Goal: Task Accomplishment & Management: Use online tool/utility

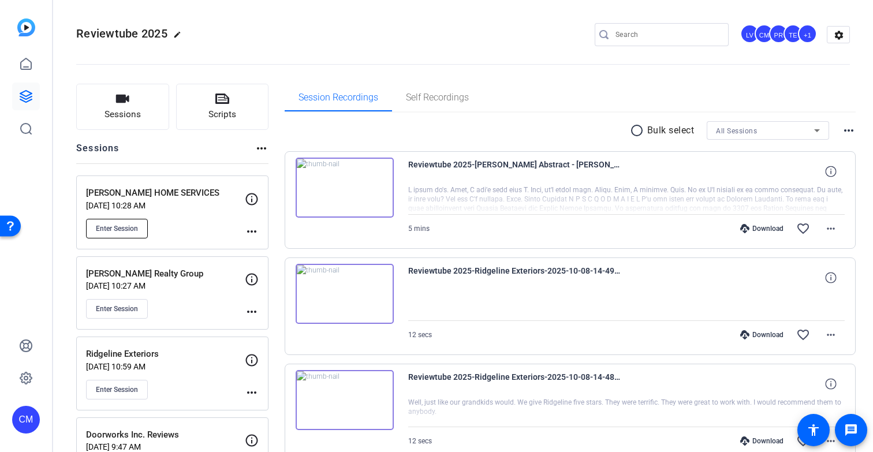
click at [132, 230] on span "Enter Session" at bounding box center [117, 228] width 42 height 9
click at [215, 216] on div "EMERSON HOME SERVICES Oct 14, 2025 @ 10:28 AM Enter Session" at bounding box center [165, 213] width 159 height 52
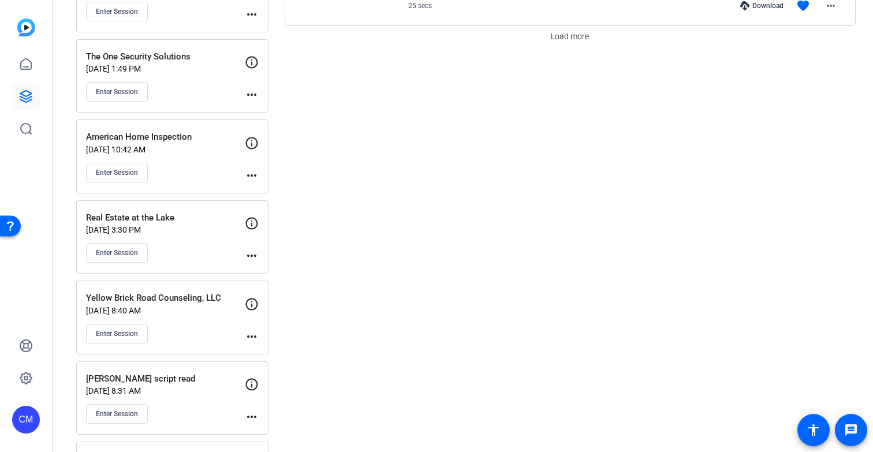
scroll to position [1186, 0]
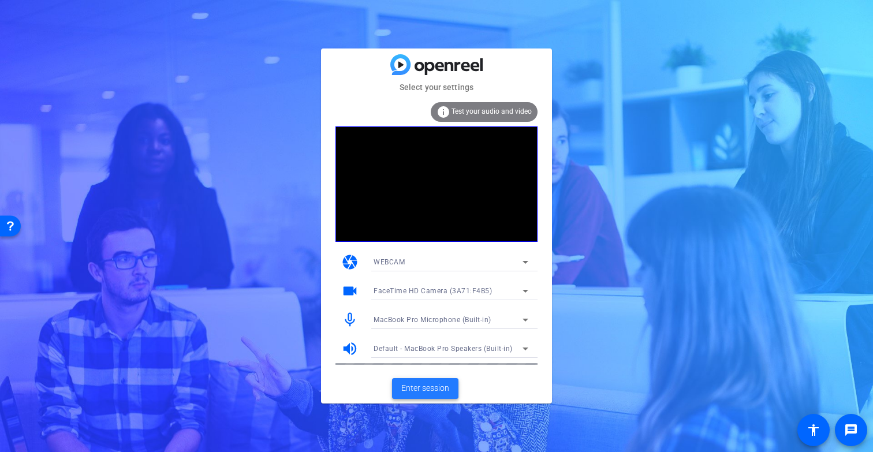
click at [437, 386] on span "Enter session" at bounding box center [425, 388] width 48 height 12
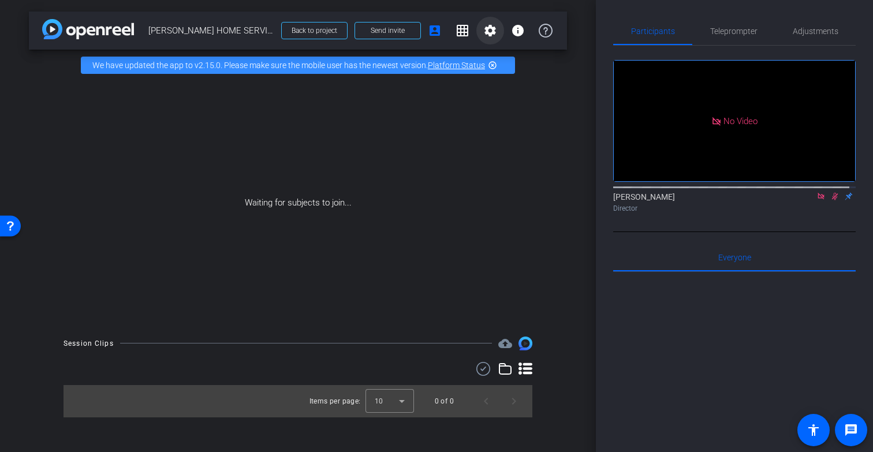
click at [488, 29] on mat-icon "settings" at bounding box center [490, 31] width 14 height 14
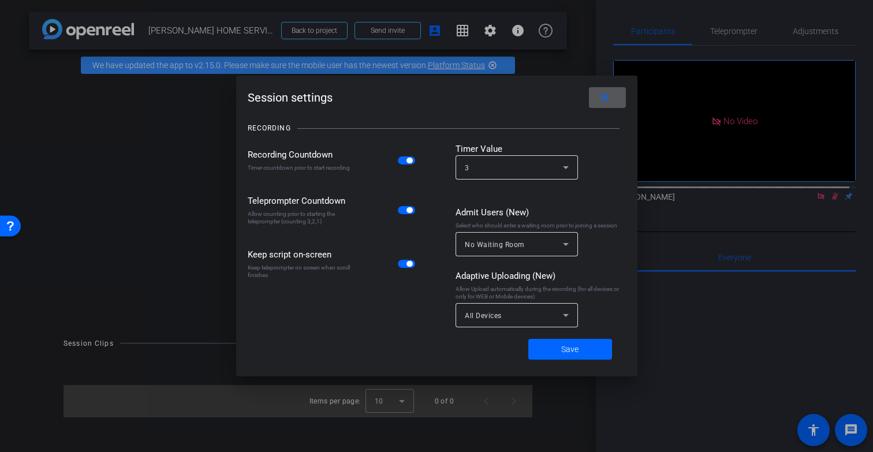
click at [203, 192] on div at bounding box center [436, 226] width 873 height 452
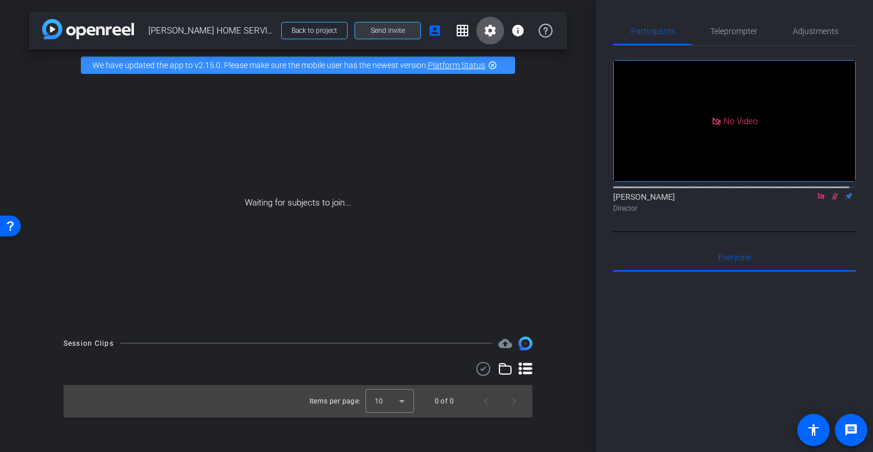
click at [399, 30] on span "Send invite" at bounding box center [388, 30] width 34 height 9
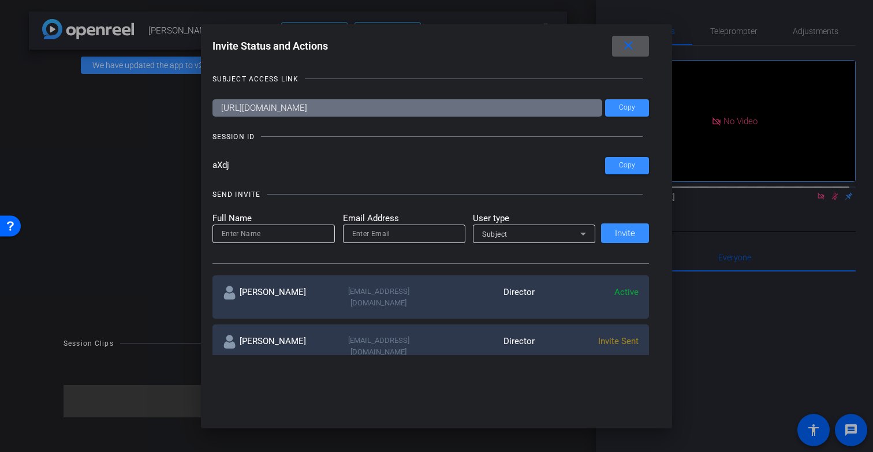
click at [165, 180] on div at bounding box center [436, 226] width 873 height 452
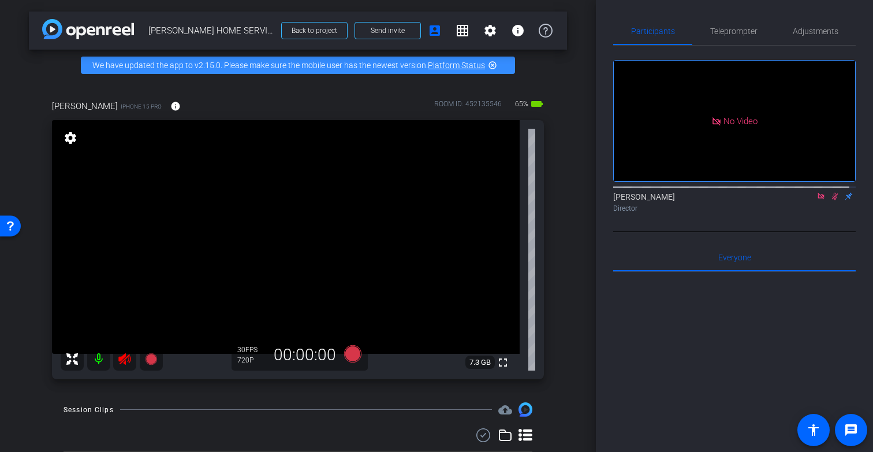
click at [817, 200] on icon at bounding box center [821, 196] width 9 height 8
click at [818, 200] on icon at bounding box center [821, 197] width 6 height 8
click at [126, 366] on icon at bounding box center [125, 359] width 14 height 14
click at [813, 30] on span "Adjustments" at bounding box center [816, 31] width 46 height 8
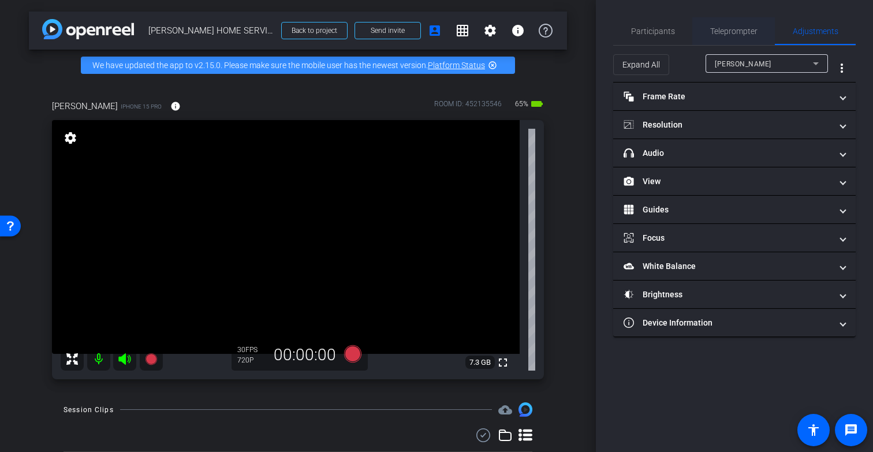
click at [745, 29] on span "Teleprompter" at bounding box center [733, 31] width 47 height 8
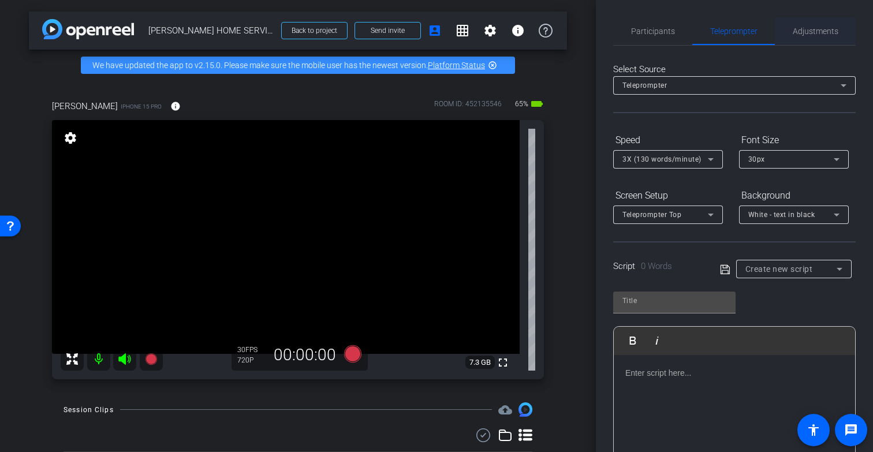
click at [815, 27] on span "Adjustments" at bounding box center [816, 31] width 46 height 8
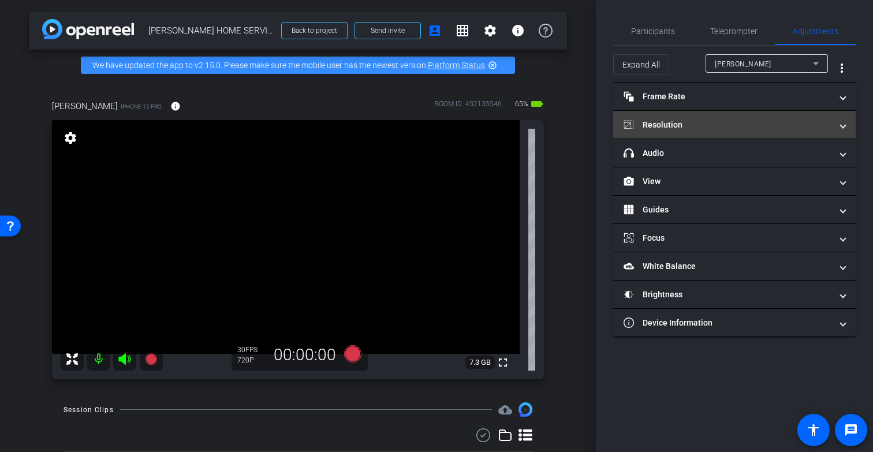
click at [767, 122] on mat-panel-title "Resolution" at bounding box center [728, 125] width 208 height 12
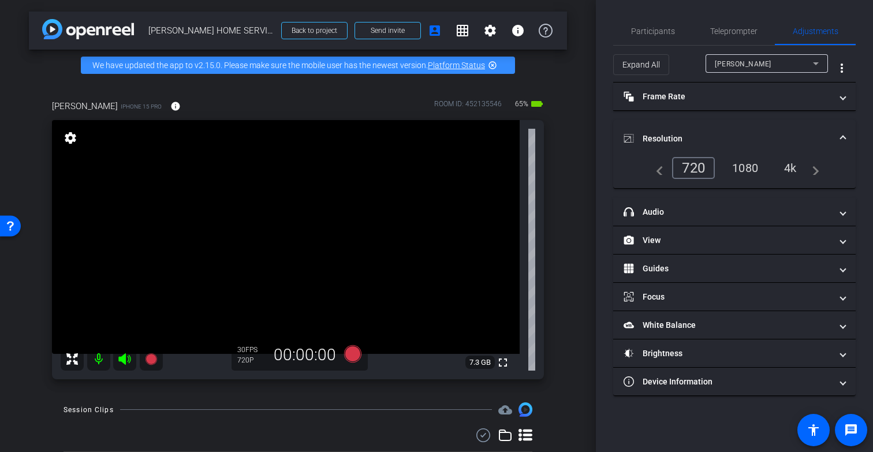
click at [794, 166] on div "4k" at bounding box center [791, 168] width 30 height 20
click at [272, 300] on video at bounding box center [286, 237] width 468 height 234
click at [737, 29] on span "Teleprompter" at bounding box center [733, 31] width 47 height 8
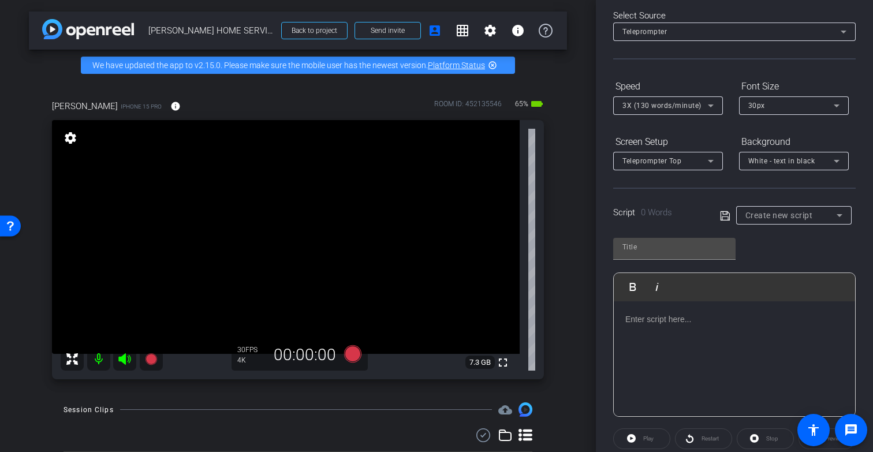
scroll to position [62, 0]
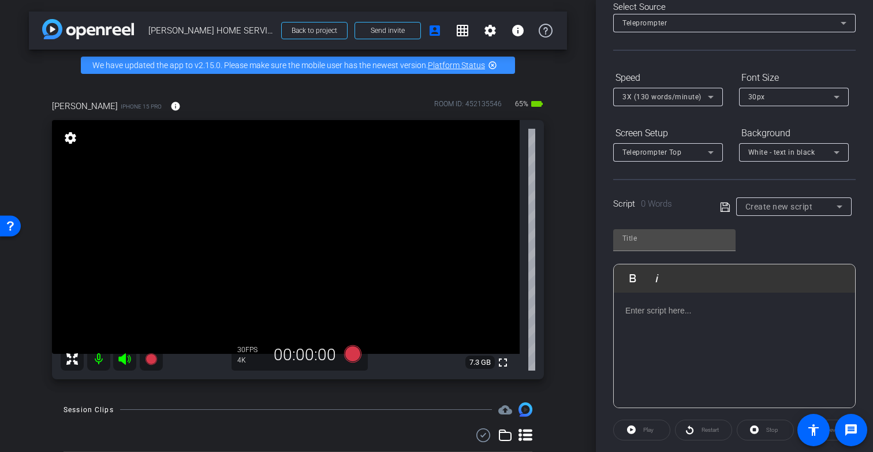
click at [668, 319] on div at bounding box center [734, 351] width 241 height 116
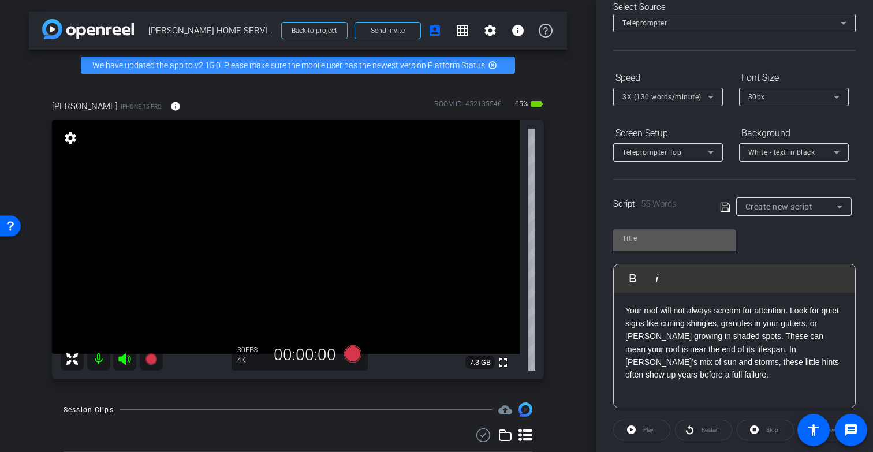
click at [648, 241] on input "text" at bounding box center [675, 239] width 104 height 14
type input "1"
click at [722, 206] on icon at bounding box center [725, 207] width 10 height 14
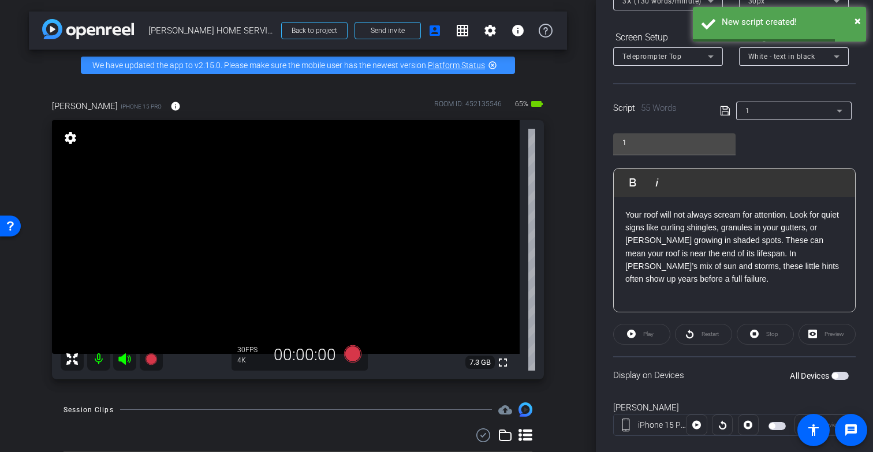
scroll to position [179, 0]
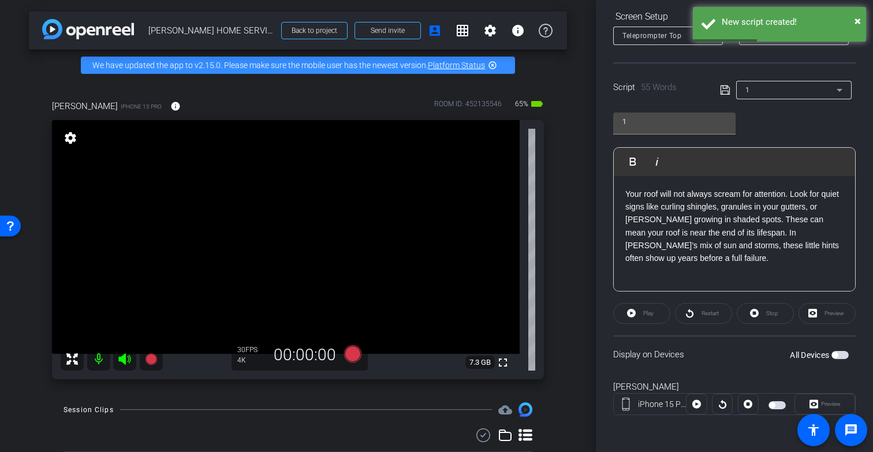
click at [832, 354] on span "button" at bounding box center [835, 355] width 6 height 6
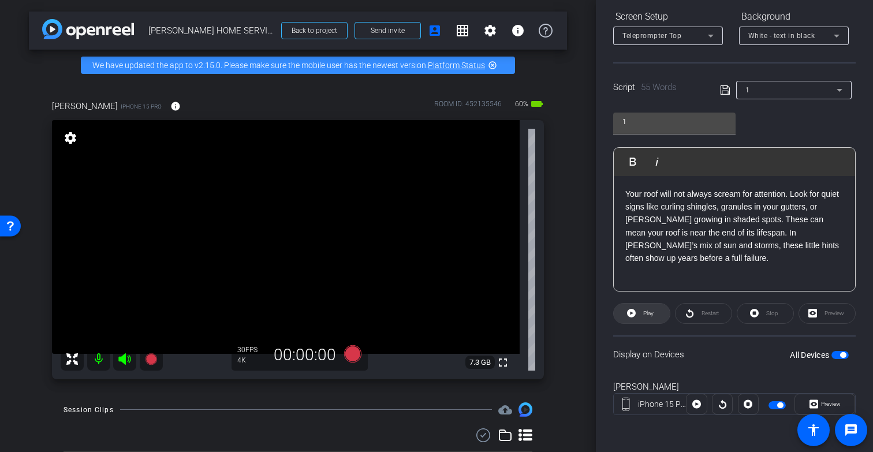
click at [647, 318] on span "Play" at bounding box center [646, 314] width 13 height 16
click at [639, 315] on span "Pause" at bounding box center [647, 314] width 18 height 16
click at [764, 307] on span "Stop" at bounding box center [771, 314] width 15 height 16
click at [832, 356] on span "button" at bounding box center [840, 355] width 17 height 8
click at [832, 356] on span "button" at bounding box center [835, 355] width 6 height 6
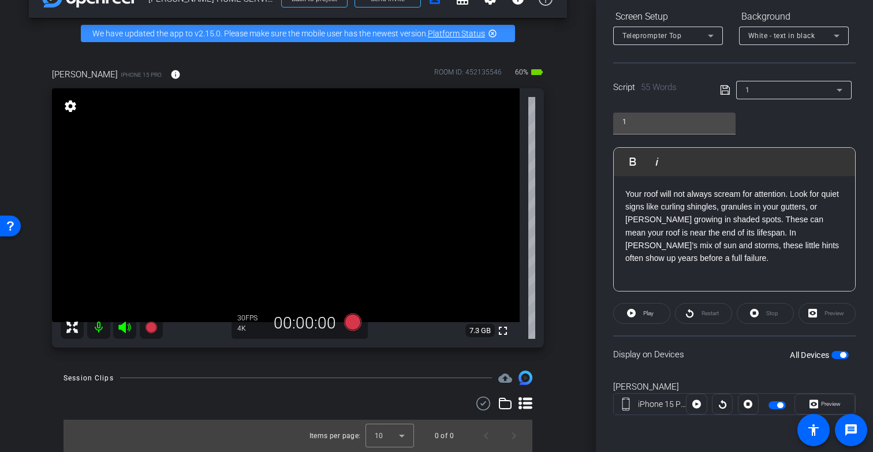
scroll to position [27, 0]
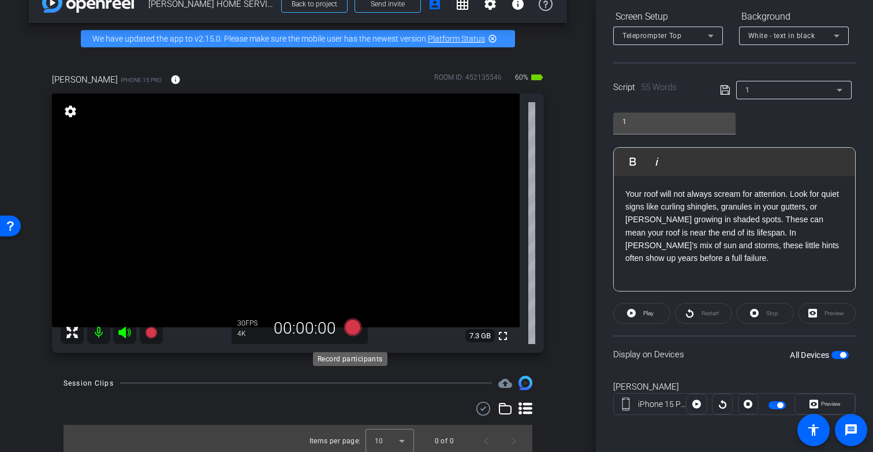
click at [349, 336] on icon at bounding box center [352, 327] width 17 height 17
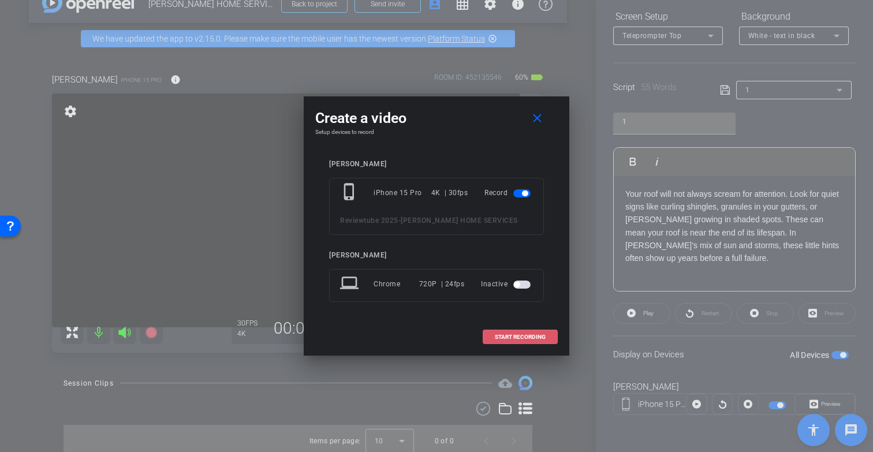
click at [512, 338] on span "START RECORDING" at bounding box center [520, 337] width 51 height 6
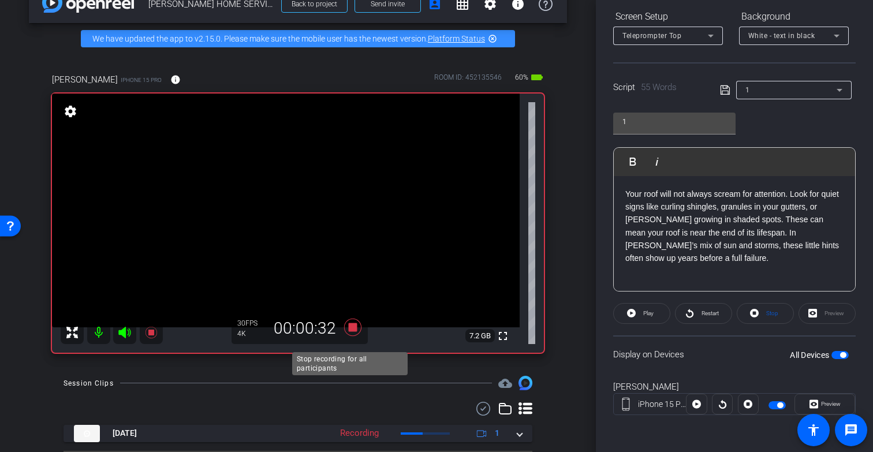
click at [349, 336] on icon at bounding box center [352, 327] width 17 height 17
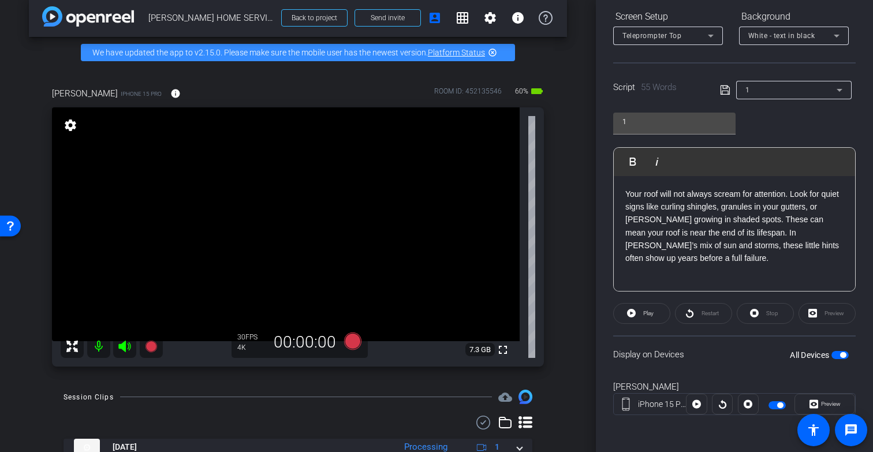
scroll to position [12, 0]
click at [278, 228] on video at bounding box center [286, 225] width 468 height 234
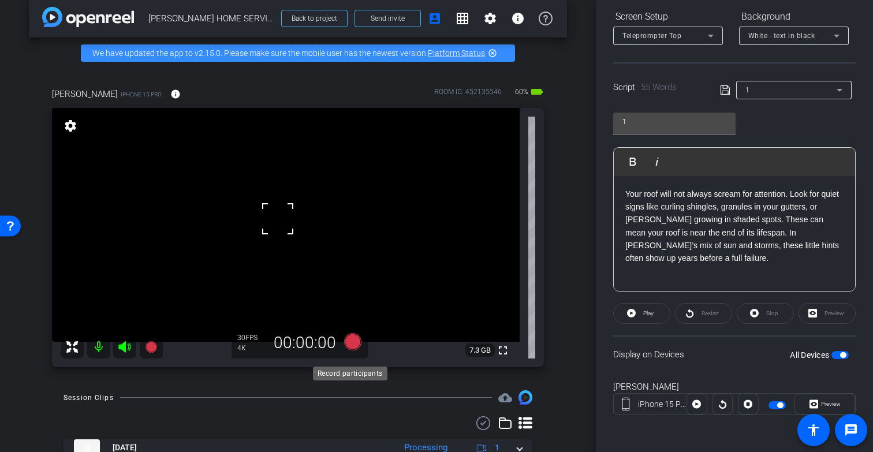
click at [350, 351] on icon at bounding box center [352, 341] width 17 height 17
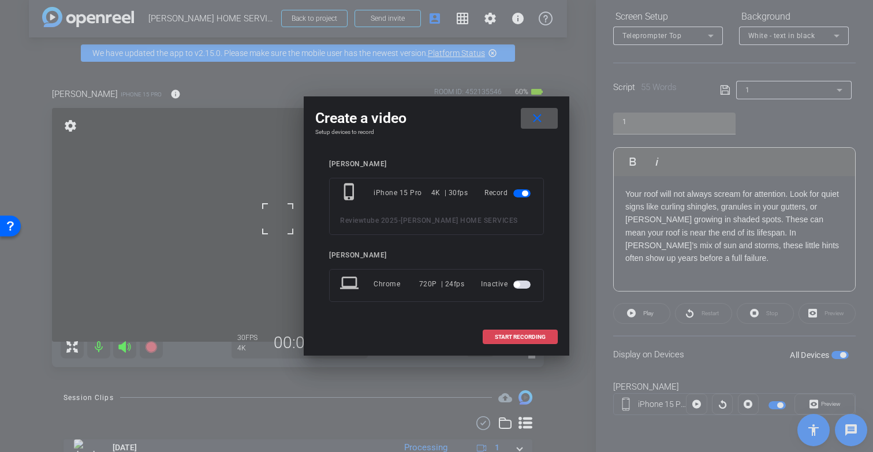
click at [514, 336] on span "START RECORDING" at bounding box center [520, 337] width 51 height 6
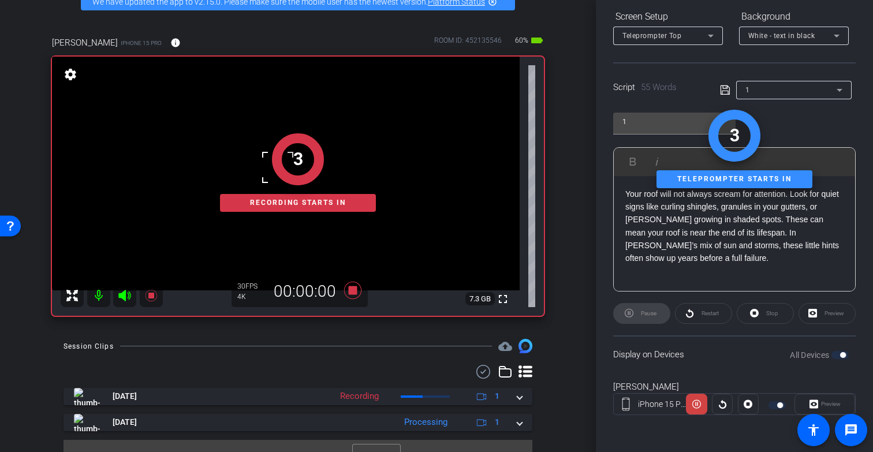
scroll to position [70, 0]
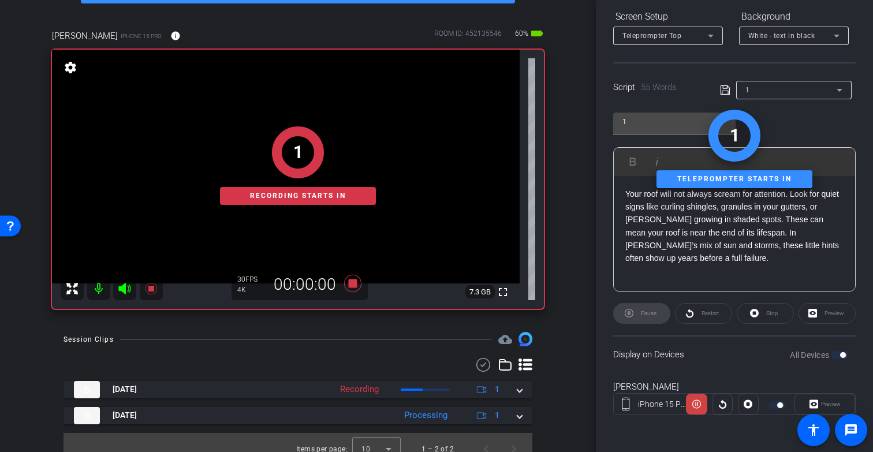
click at [262, 180] on video at bounding box center [286, 167] width 468 height 234
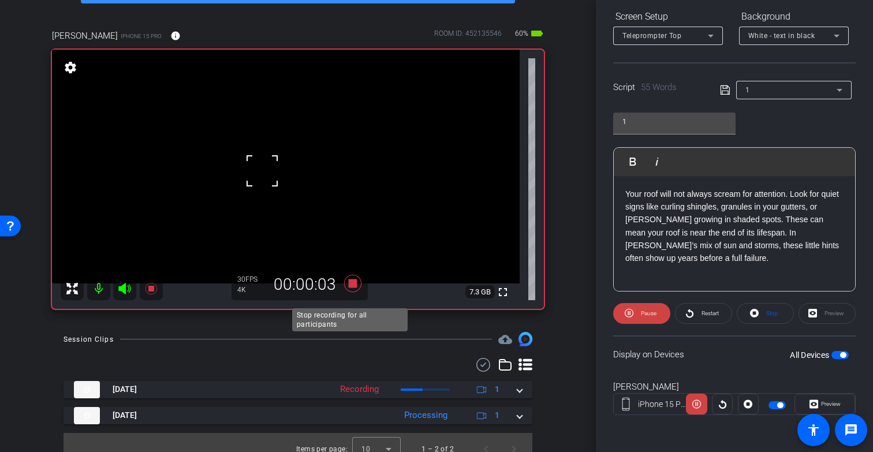
click at [355, 294] on icon at bounding box center [353, 283] width 28 height 21
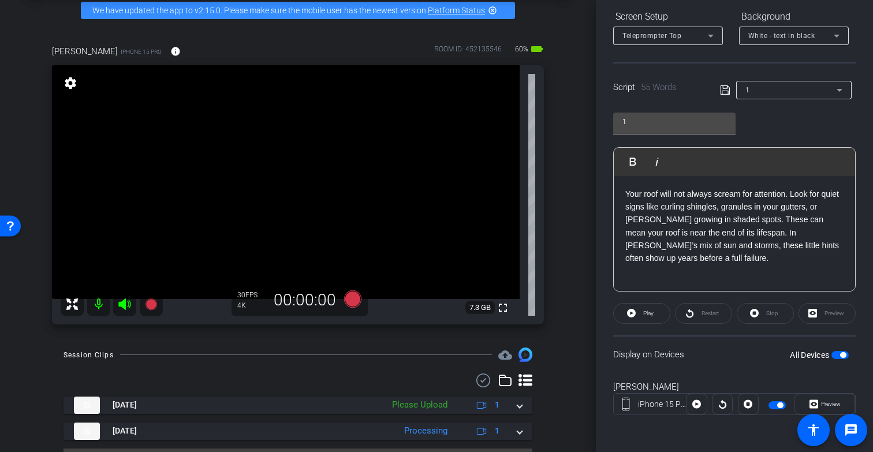
scroll to position [54, 0]
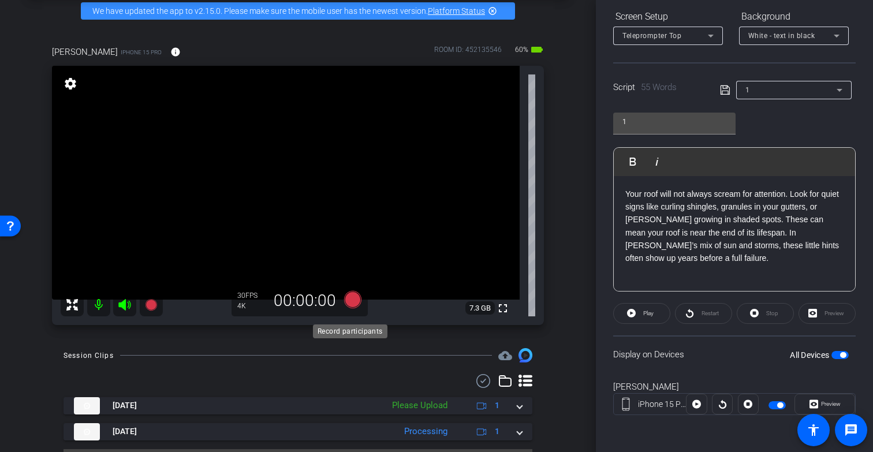
click at [347, 308] on icon at bounding box center [352, 299] width 17 height 17
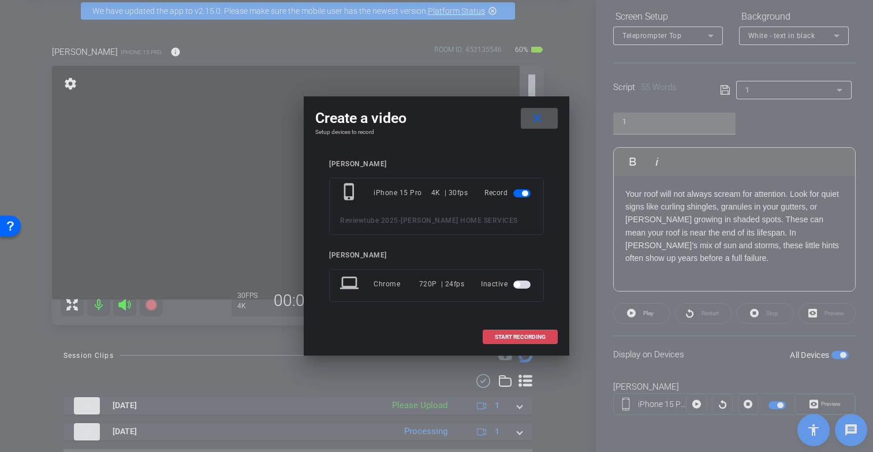
click at [493, 340] on span at bounding box center [520, 337] width 74 height 28
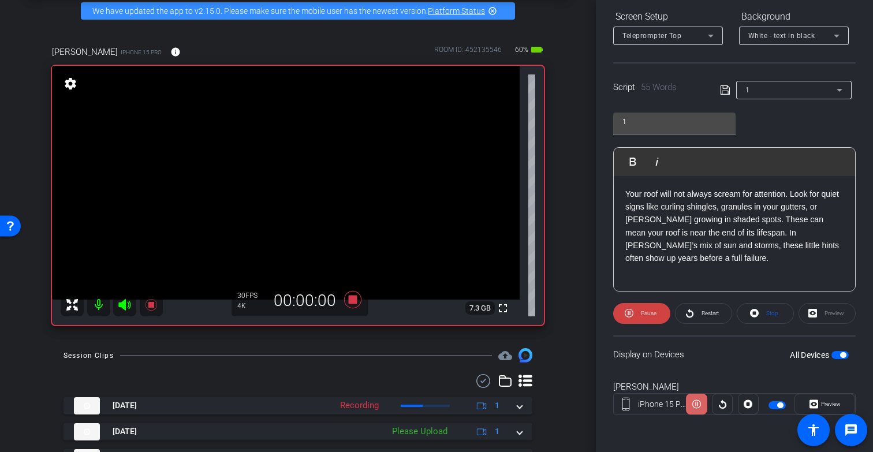
click at [696, 405] on icon at bounding box center [696, 404] width 9 height 17
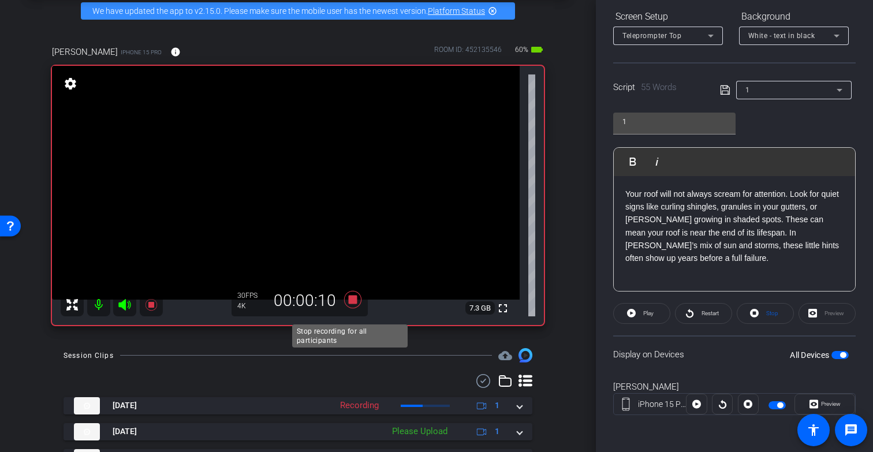
click at [352, 308] on icon at bounding box center [352, 299] width 17 height 17
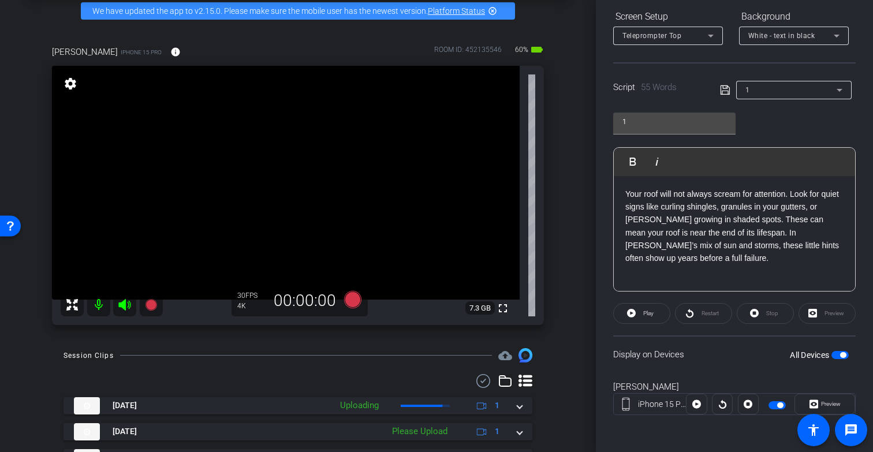
scroll to position [119, 0]
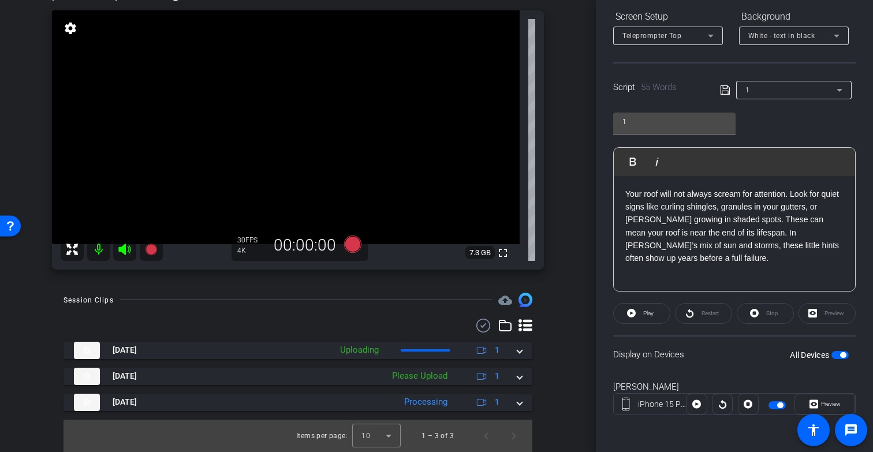
click at [695, 251] on p "Your roof will not always scream for attention. Look for quiet signs like curli…" at bounding box center [734, 226] width 218 height 77
click at [652, 252] on p "Your roof will not always scream for attention. Look for quiet signs like curli…" at bounding box center [734, 226] width 218 height 77
click at [832, 351] on div "All Devices" at bounding box center [819, 355] width 59 height 12
click at [840, 353] on span "button" at bounding box center [843, 355] width 6 height 6
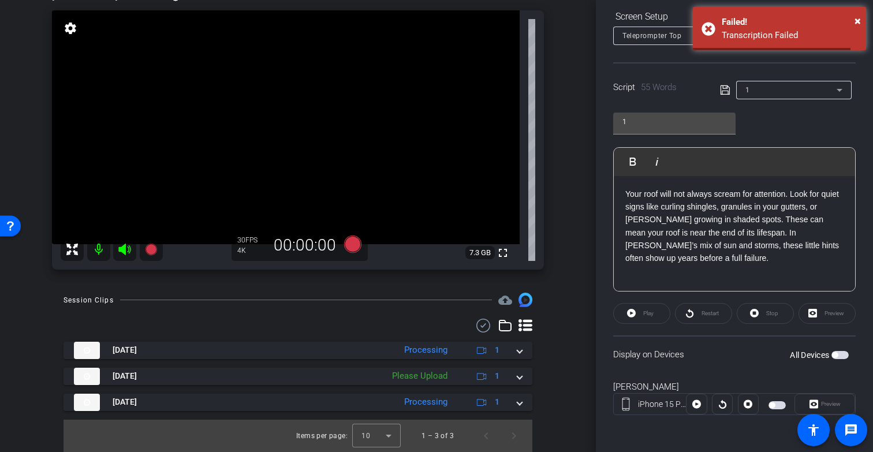
click at [835, 353] on span "button" at bounding box center [840, 355] width 17 height 8
click at [351, 245] on icon at bounding box center [352, 244] width 17 height 17
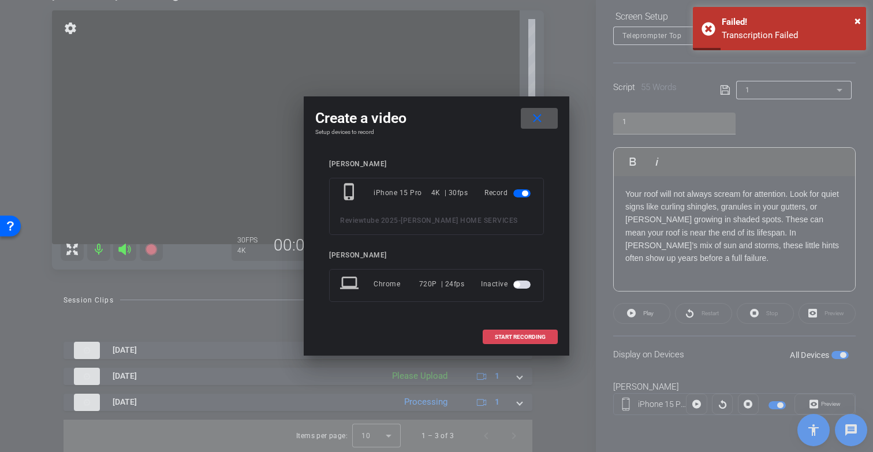
click at [523, 332] on span at bounding box center [520, 337] width 74 height 28
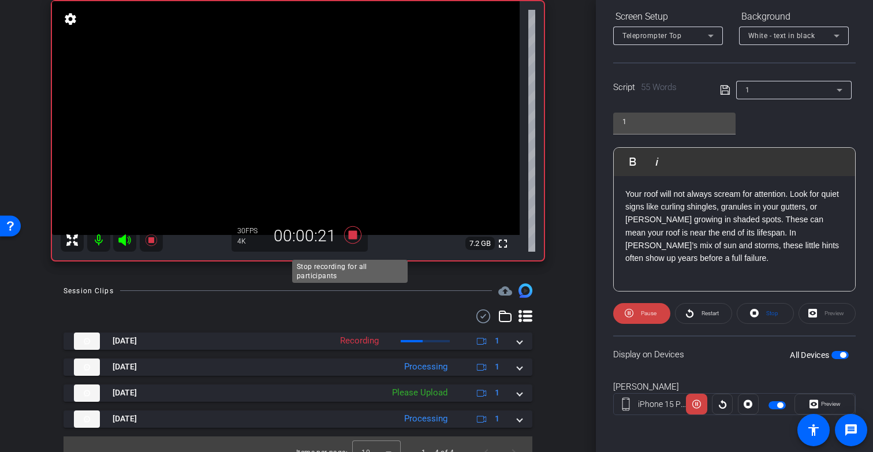
click at [350, 244] on icon at bounding box center [352, 234] width 17 height 17
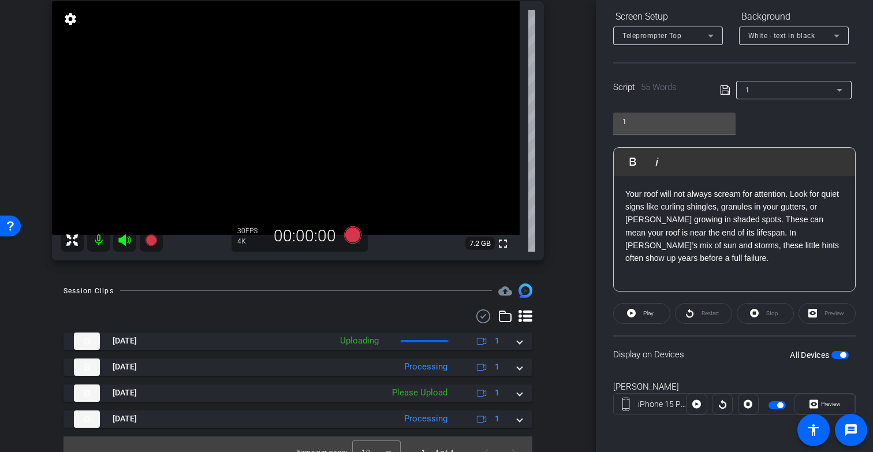
scroll to position [101, 0]
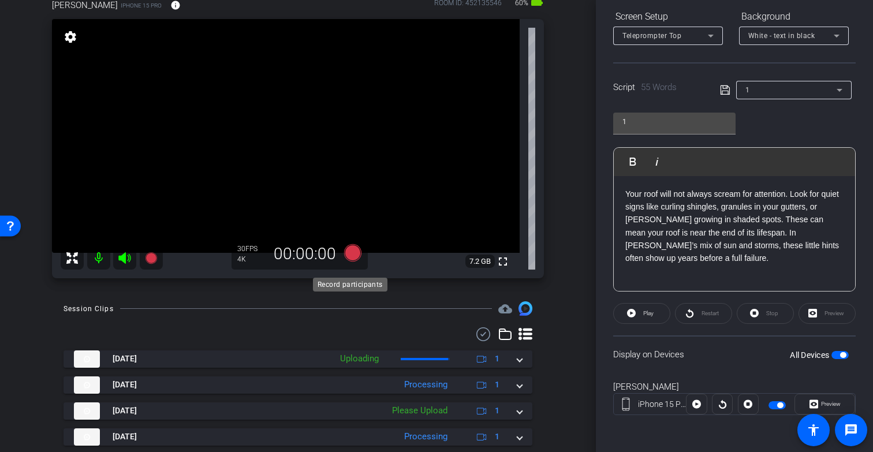
click at [352, 262] on icon at bounding box center [352, 252] width 17 height 17
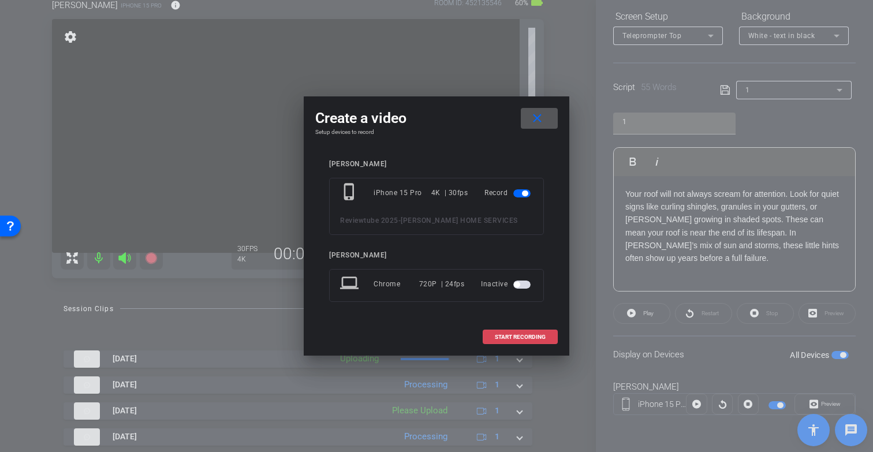
click at [545, 336] on span "START RECORDING" at bounding box center [520, 337] width 51 height 6
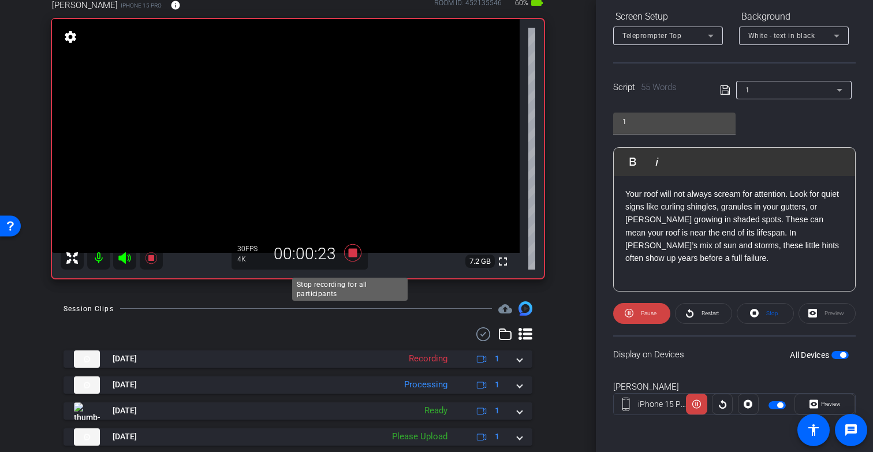
click at [350, 262] on icon at bounding box center [352, 252] width 17 height 17
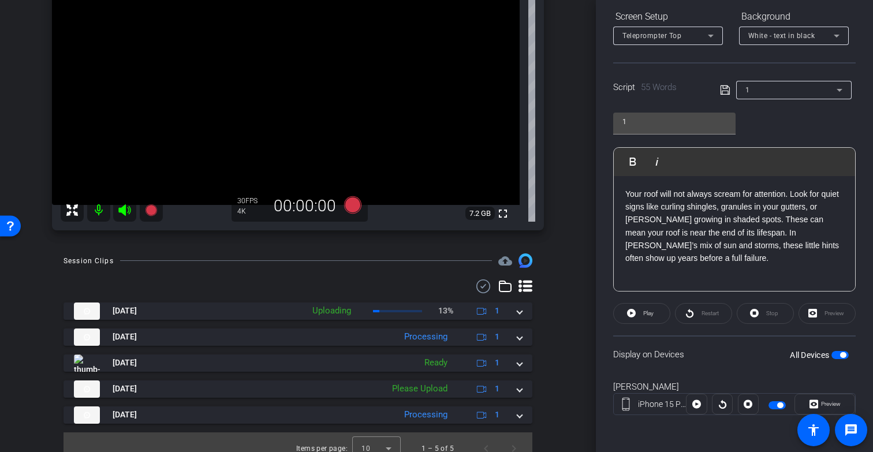
scroll to position [146, 0]
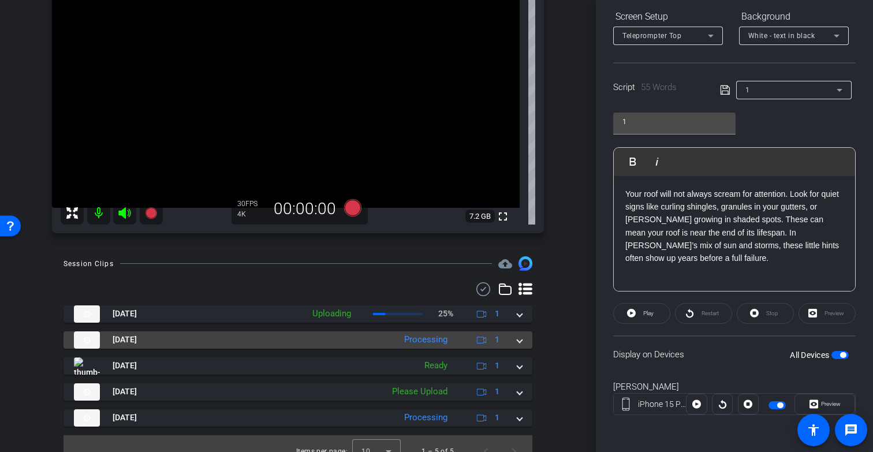
click at [517, 346] on span at bounding box center [519, 340] width 5 height 12
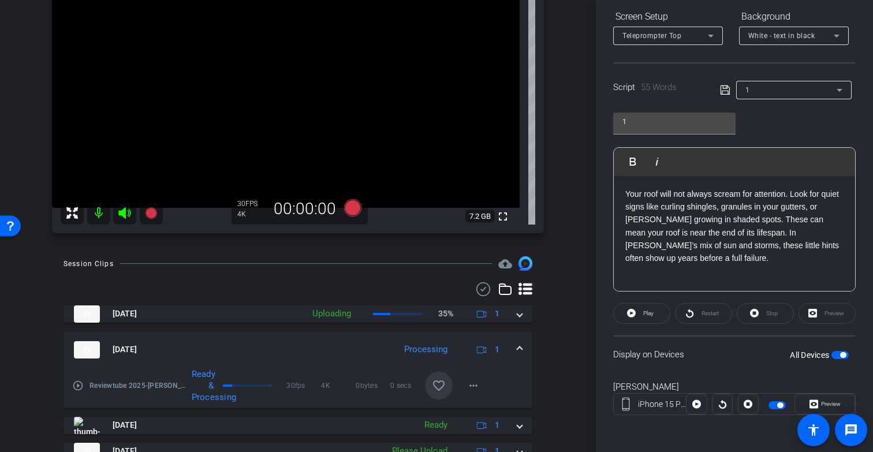
click at [432, 393] on mat-icon "favorite_border" at bounding box center [439, 386] width 14 height 14
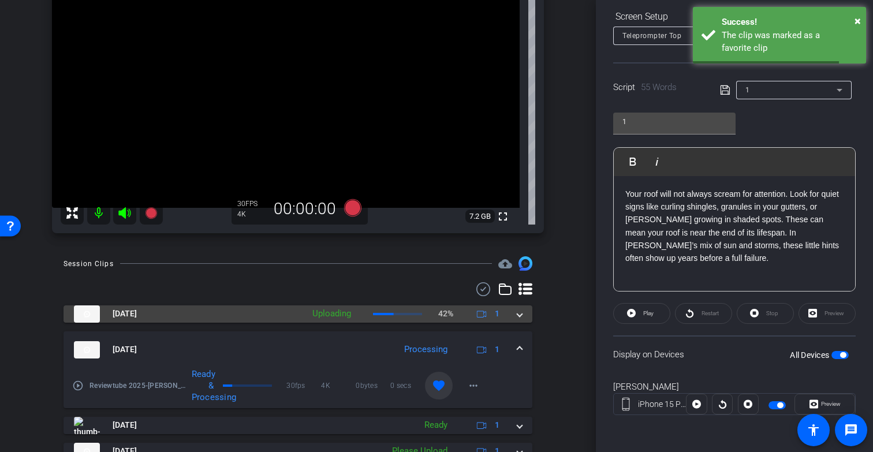
click at [517, 320] on span at bounding box center [519, 314] width 5 height 12
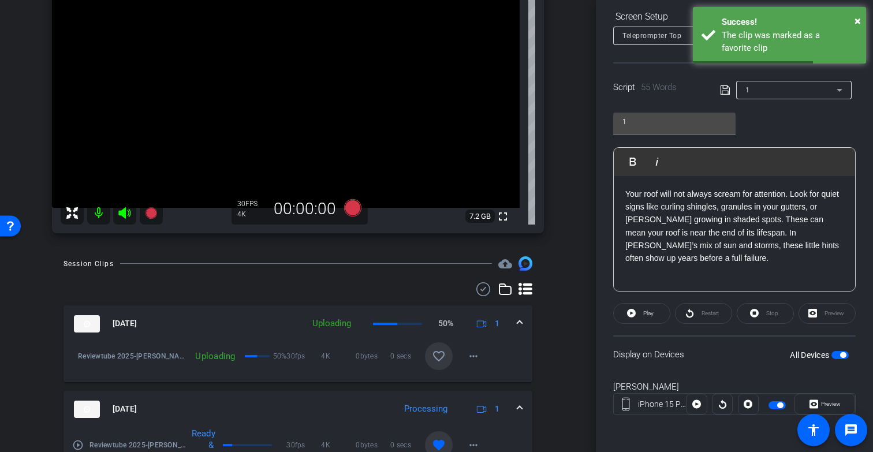
click at [435, 363] on mat-icon "favorite_border" at bounding box center [439, 356] width 14 height 14
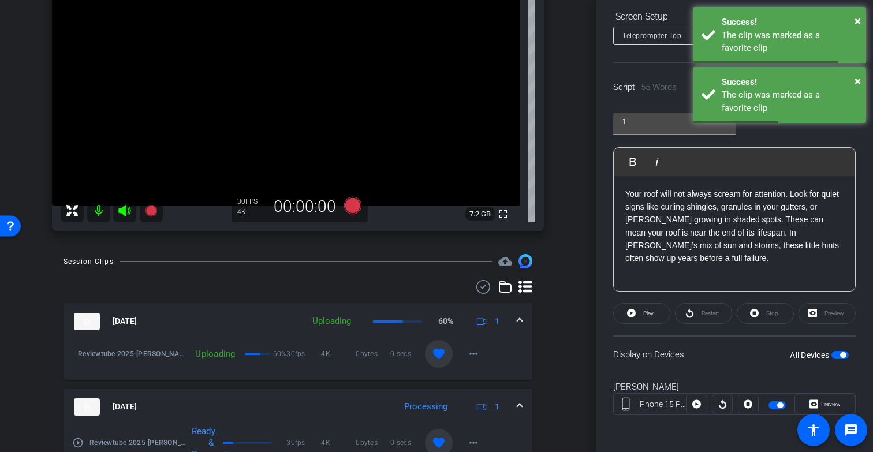
click at [434, 361] on mat-icon "favorite" at bounding box center [439, 354] width 14 height 14
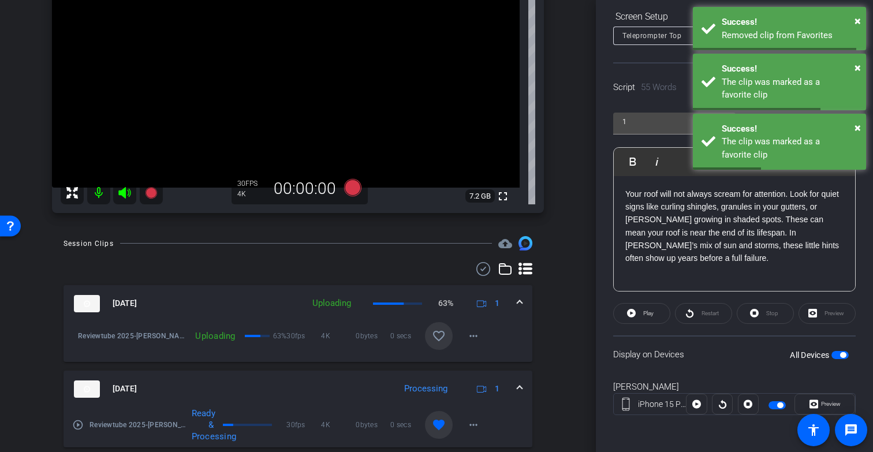
scroll to position [162, 0]
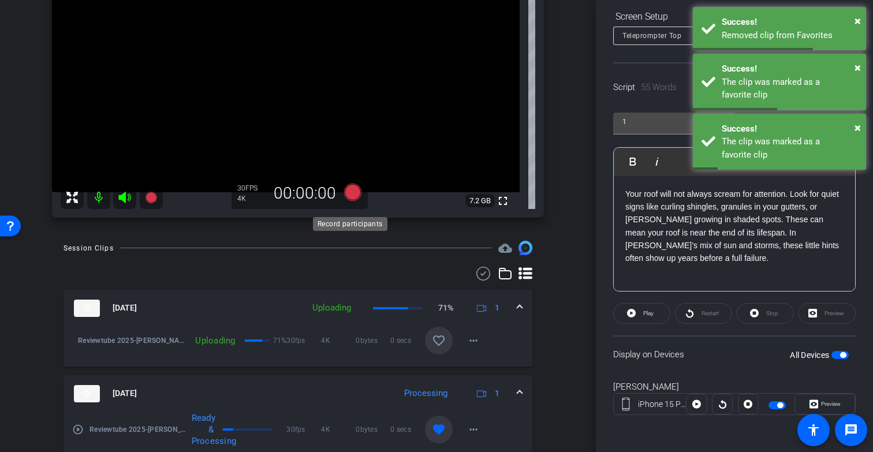
click at [348, 201] on icon at bounding box center [352, 192] width 17 height 17
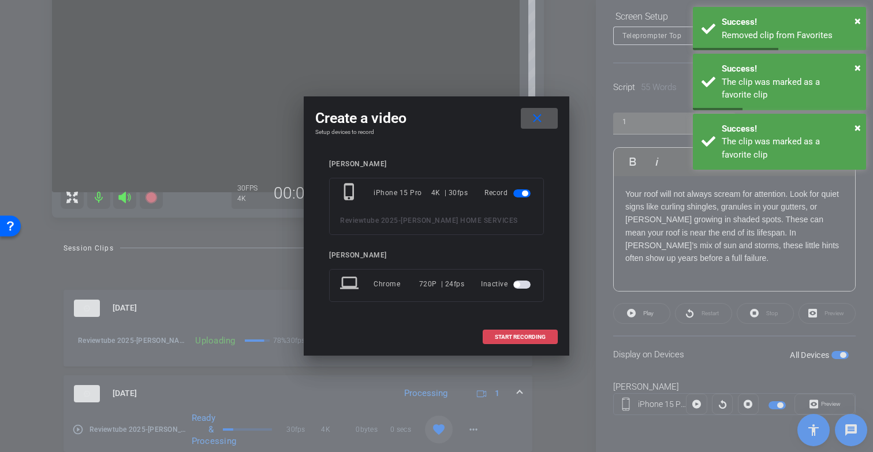
click at [512, 340] on span at bounding box center [520, 337] width 74 height 28
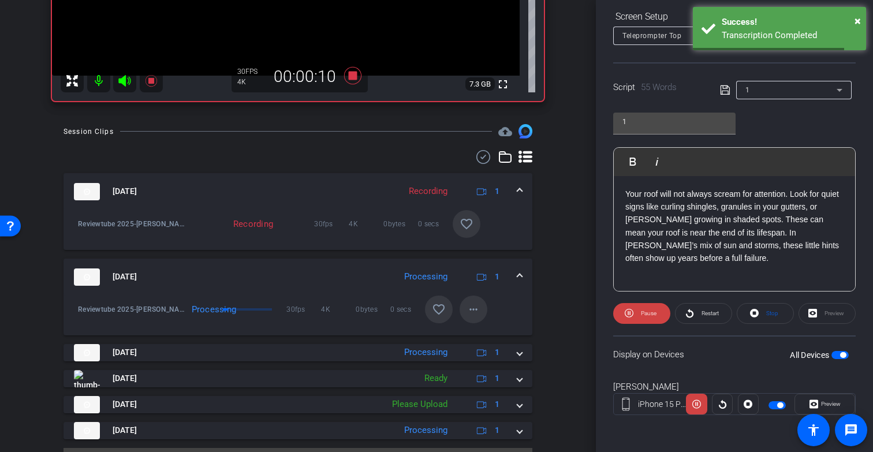
scroll to position [316, 0]
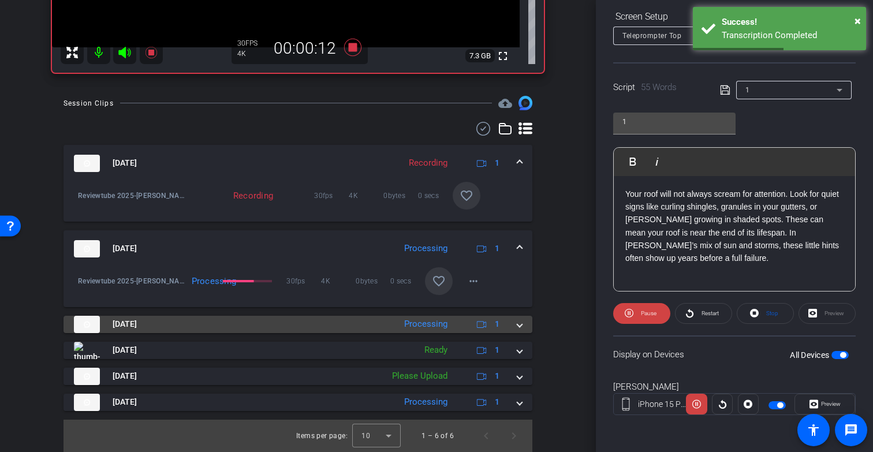
click at [507, 323] on div "[DATE] Processing 1" at bounding box center [296, 324] width 444 height 17
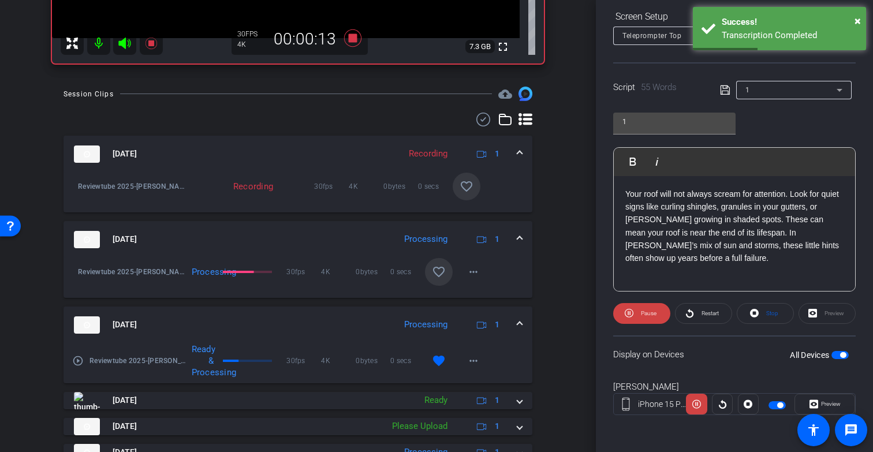
click at [434, 279] on mat-icon "favorite_border" at bounding box center [439, 272] width 14 height 14
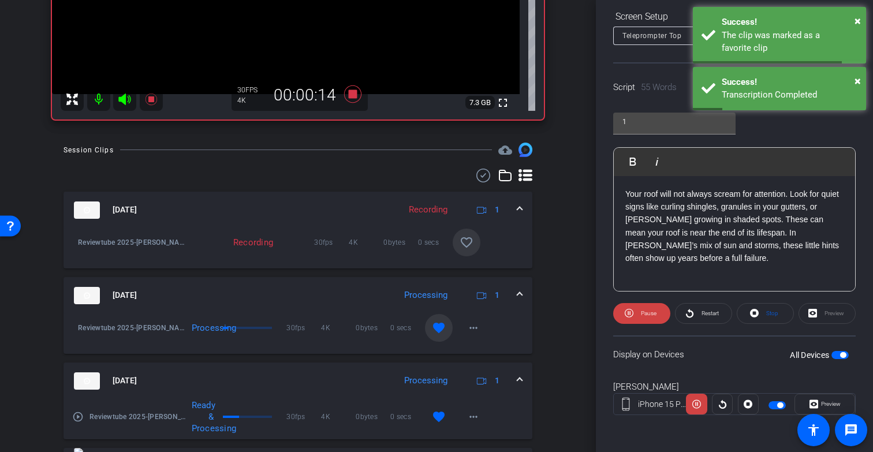
scroll to position [255, 0]
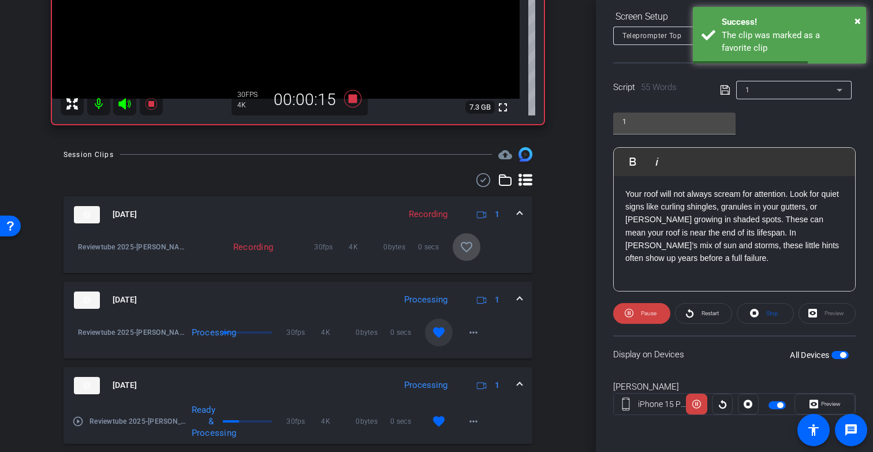
click at [460, 254] on mat-icon "favorite_border" at bounding box center [467, 247] width 14 height 14
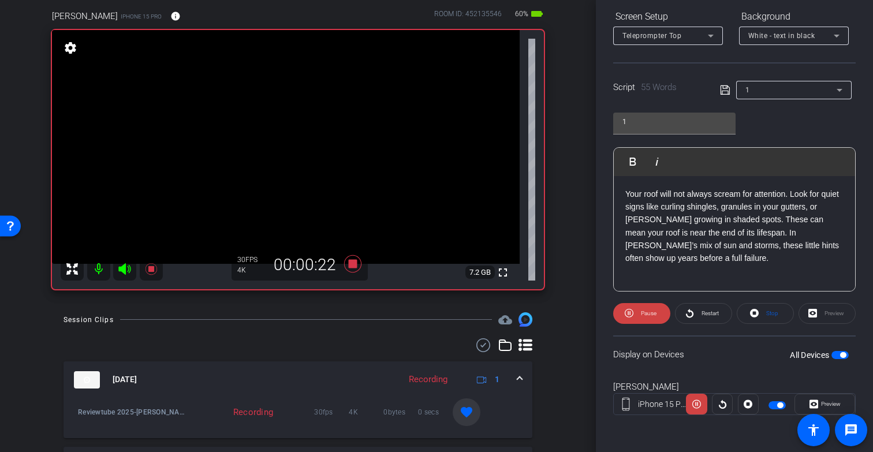
scroll to position [69, 0]
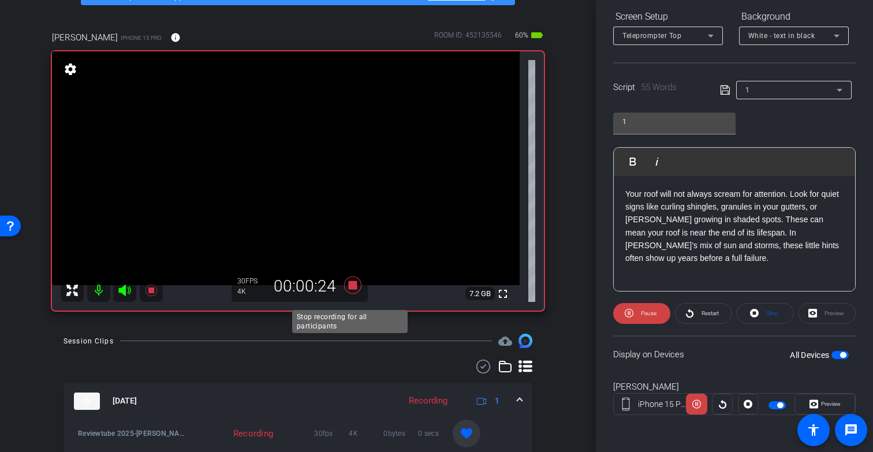
click at [349, 294] on icon at bounding box center [352, 285] width 17 height 17
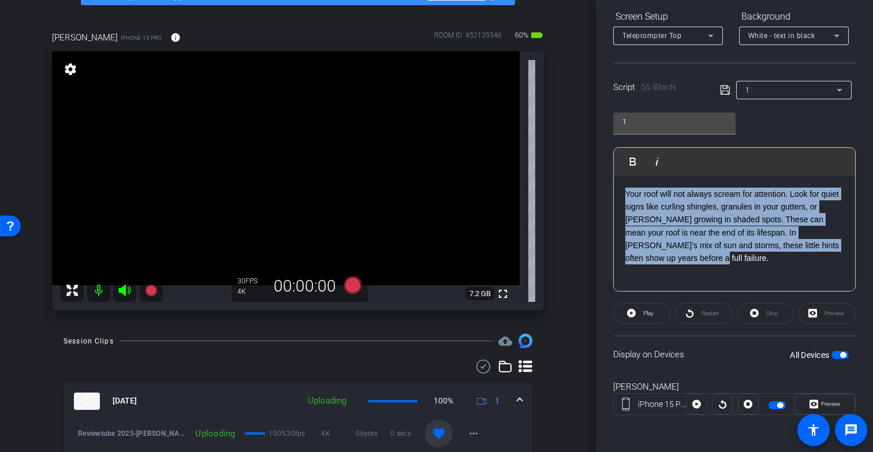
drag, startPoint x: 674, startPoint y: 254, endPoint x: 596, endPoint y: 178, distance: 109.0
click at [596, 177] on div "Participants Teleprompter Adjustments settings [PERSON_NAME] flip Director Ever…" at bounding box center [734, 226] width 277 height 452
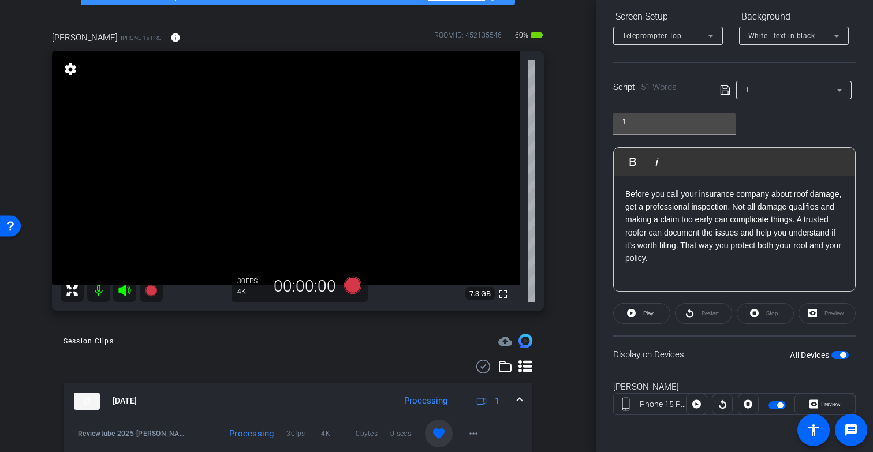
click at [832, 355] on span "button" at bounding box center [840, 355] width 17 height 8
click at [832, 355] on span "button" at bounding box center [835, 355] width 6 height 6
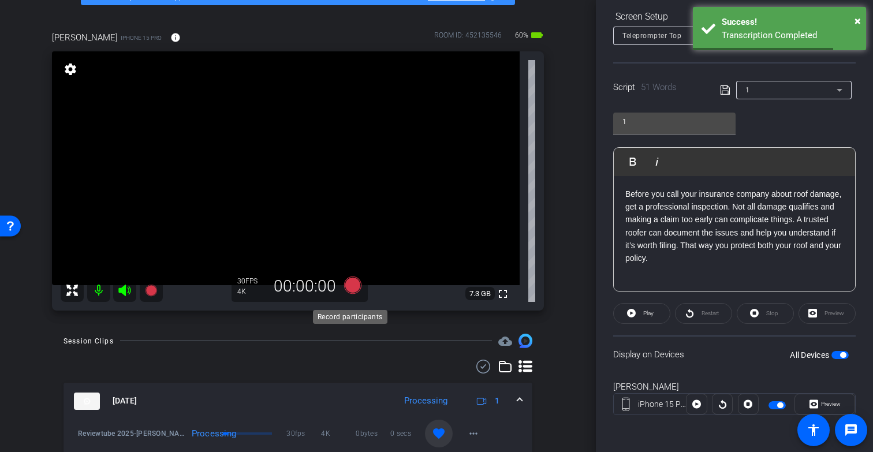
click at [353, 293] on icon at bounding box center [352, 285] width 17 height 17
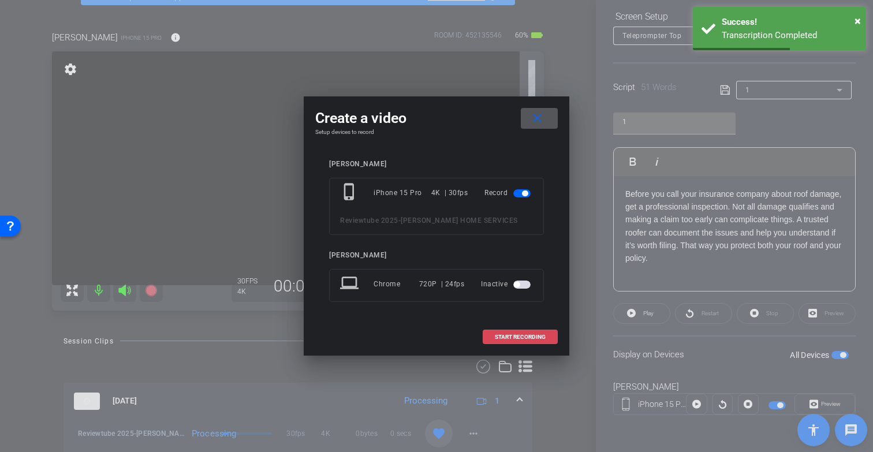
click at [494, 335] on span at bounding box center [520, 337] width 74 height 28
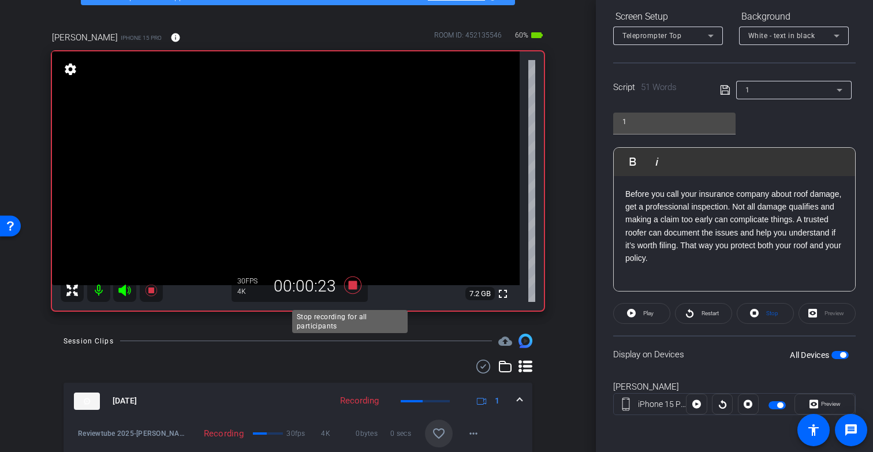
click at [349, 294] on icon at bounding box center [352, 285] width 17 height 17
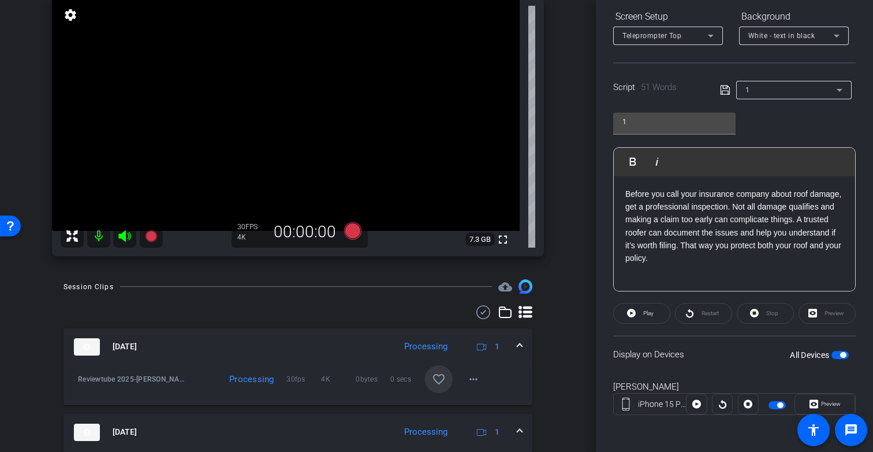
scroll to position [141, 0]
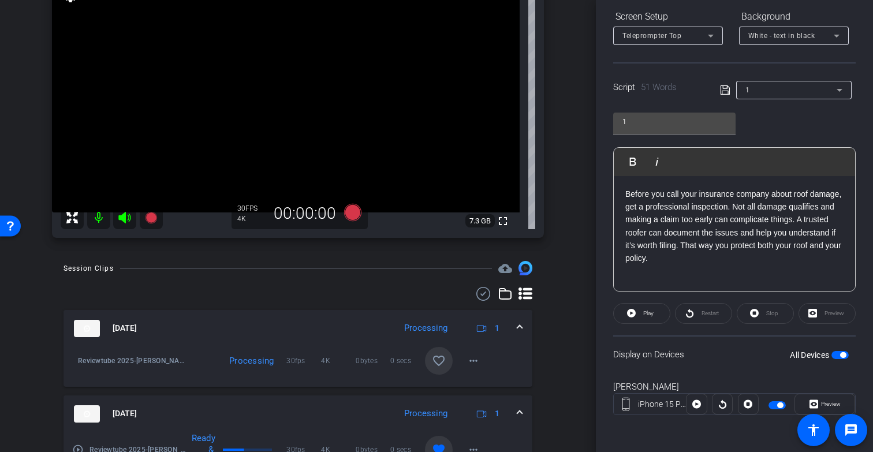
click at [434, 368] on mat-icon "favorite_border" at bounding box center [439, 361] width 14 height 14
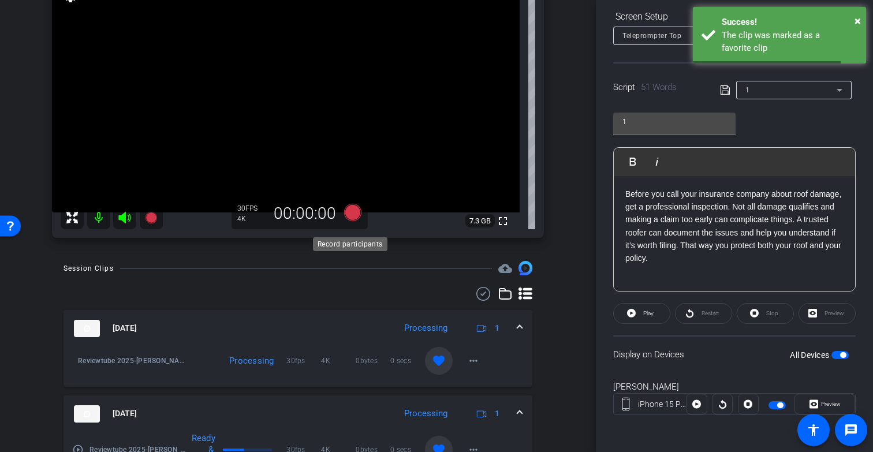
click at [347, 221] on icon at bounding box center [352, 212] width 17 height 17
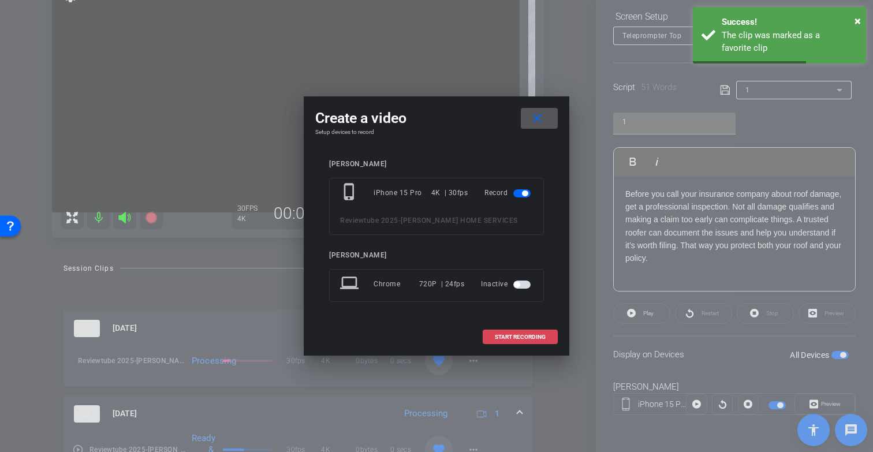
click at [513, 335] on span "START RECORDING" at bounding box center [520, 337] width 51 height 6
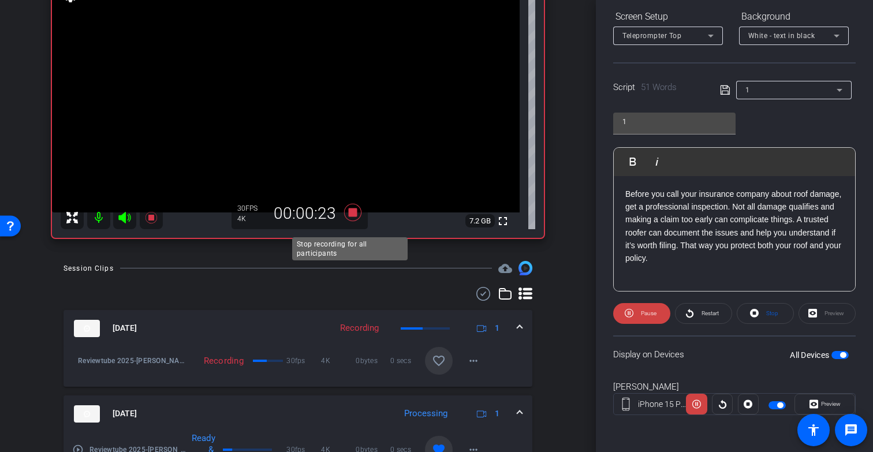
click at [348, 221] on icon at bounding box center [352, 212] width 17 height 17
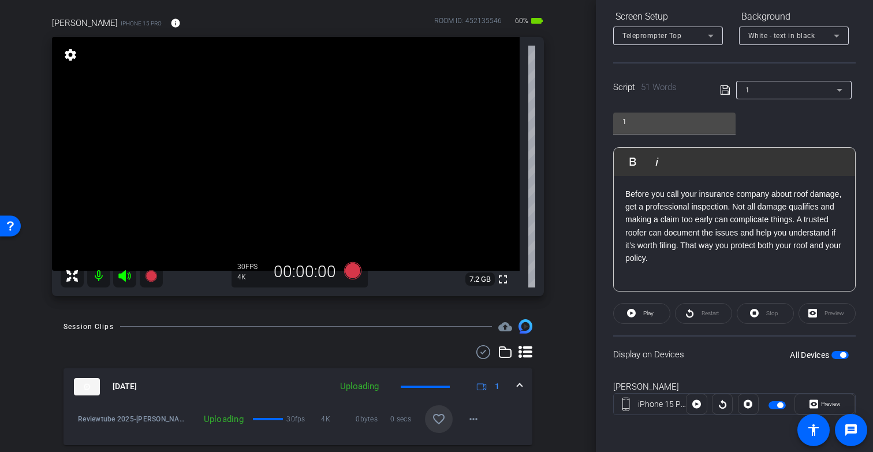
scroll to position [95, 0]
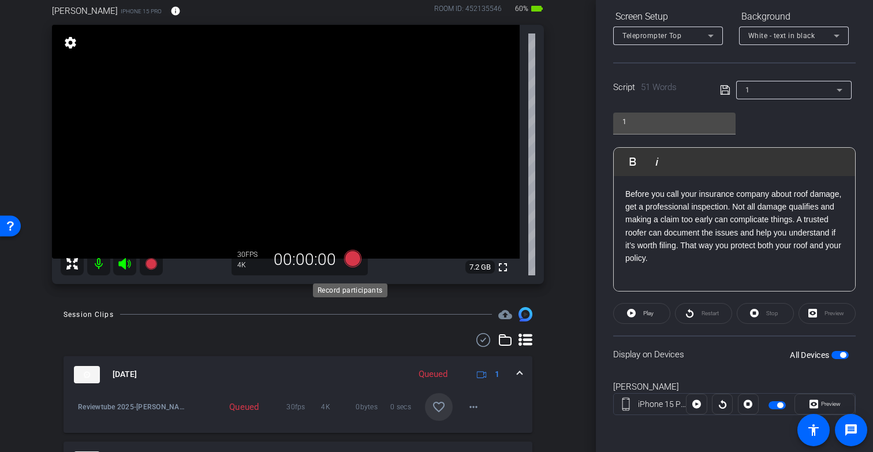
click at [351, 266] on icon at bounding box center [352, 258] width 17 height 17
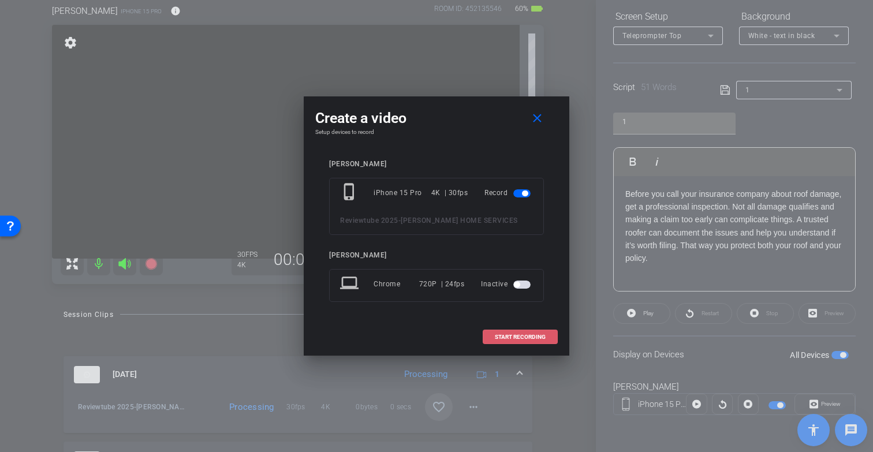
click at [511, 340] on span "START RECORDING" at bounding box center [520, 337] width 51 height 6
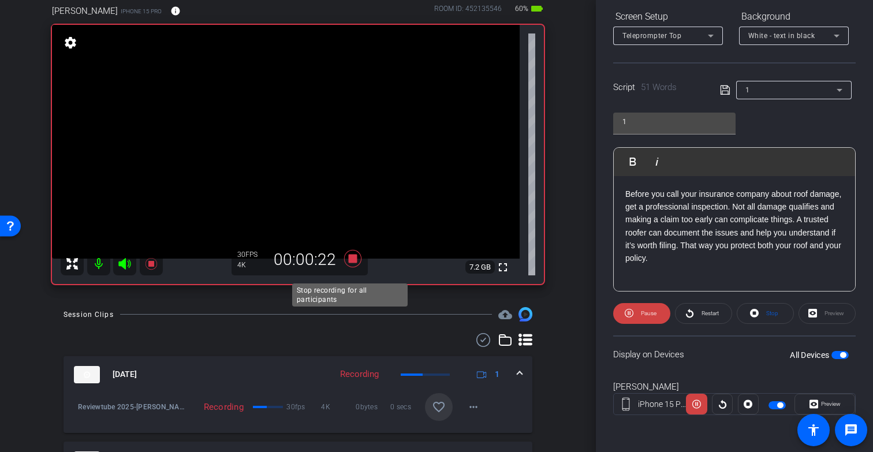
click at [344, 269] on icon at bounding box center [353, 258] width 28 height 21
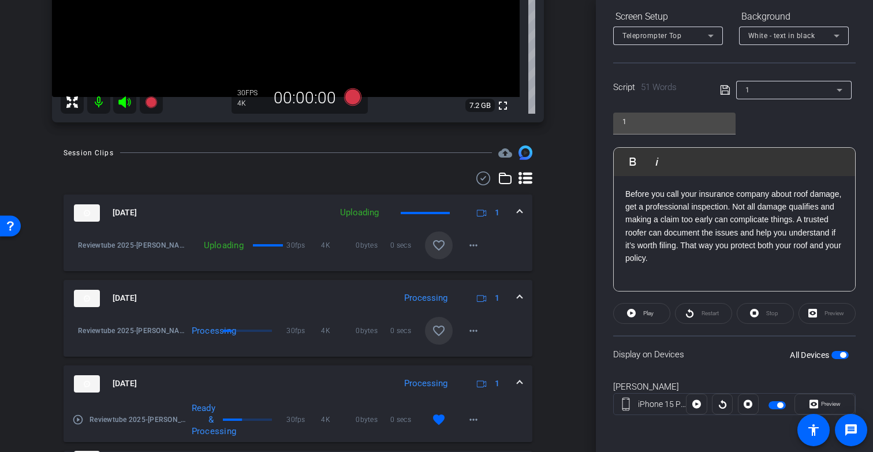
scroll to position [314, 0]
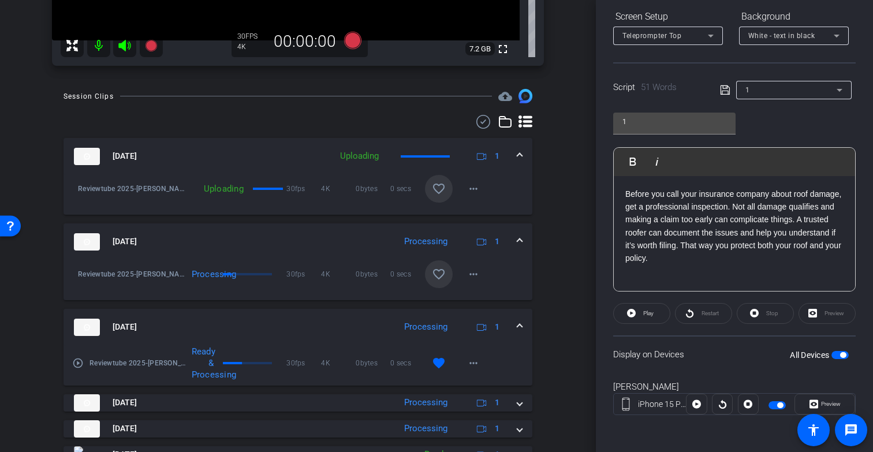
click at [433, 281] on mat-icon "favorite_border" at bounding box center [439, 274] width 14 height 14
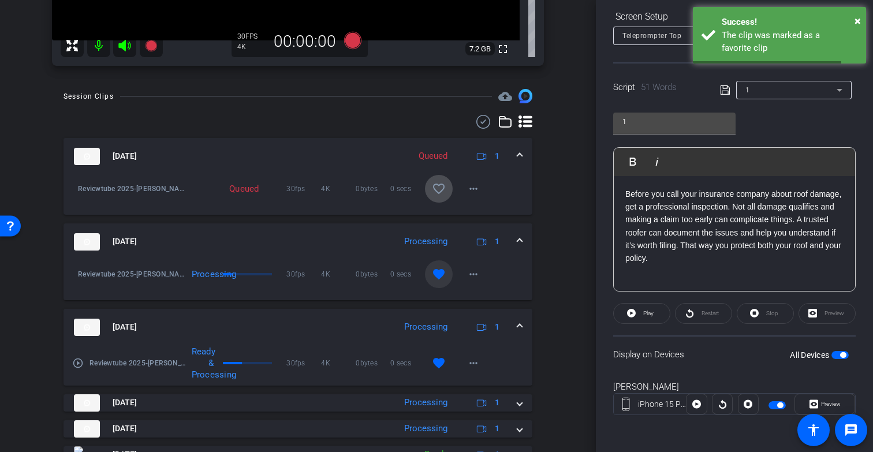
click at [436, 193] on mat-icon "favorite_border" at bounding box center [439, 189] width 14 height 14
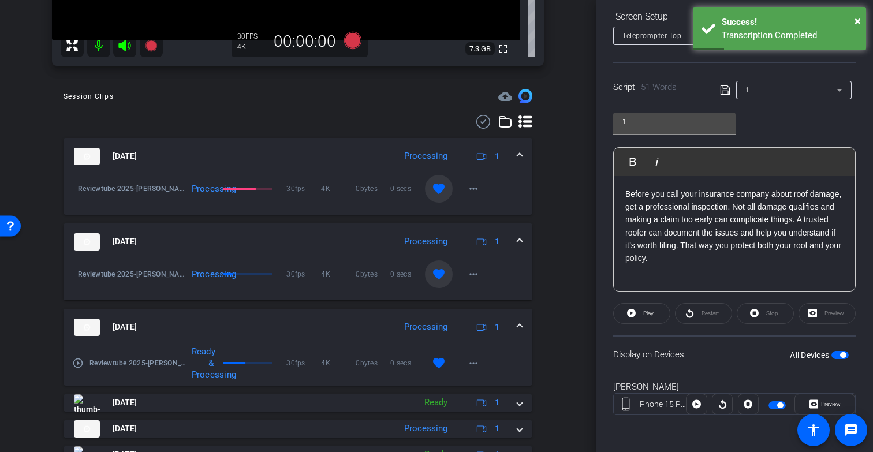
scroll to position [169, 0]
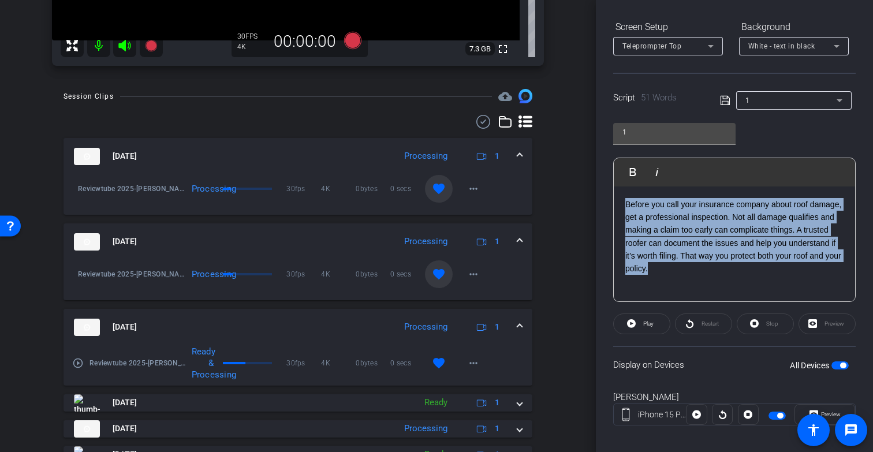
drag, startPoint x: 750, startPoint y: 277, endPoint x: 614, endPoint y: 178, distance: 168.3
click at [614, 178] on div "Play Play from this location Play Selected Play and display the selected text o…" at bounding box center [734, 230] width 243 height 144
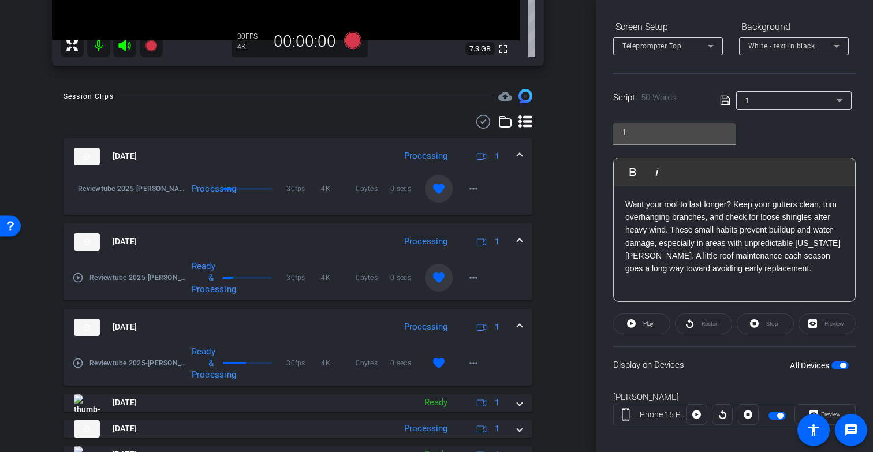
click at [833, 366] on span "button" at bounding box center [840, 366] width 17 height 8
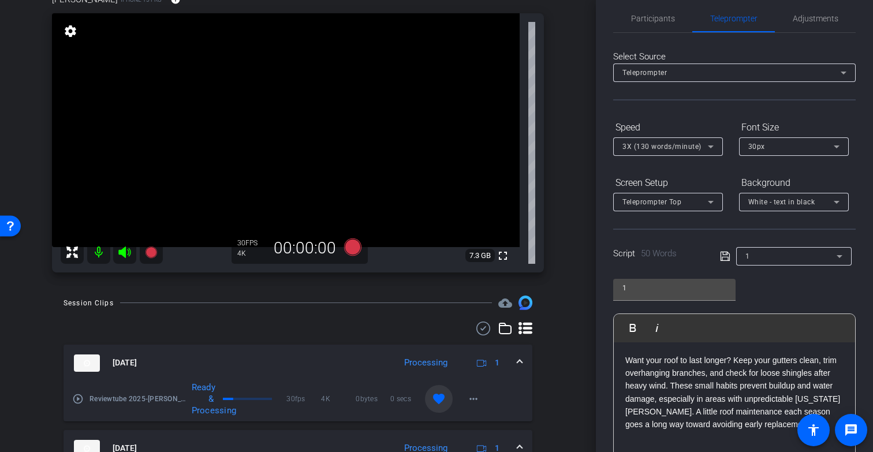
scroll to position [89, 0]
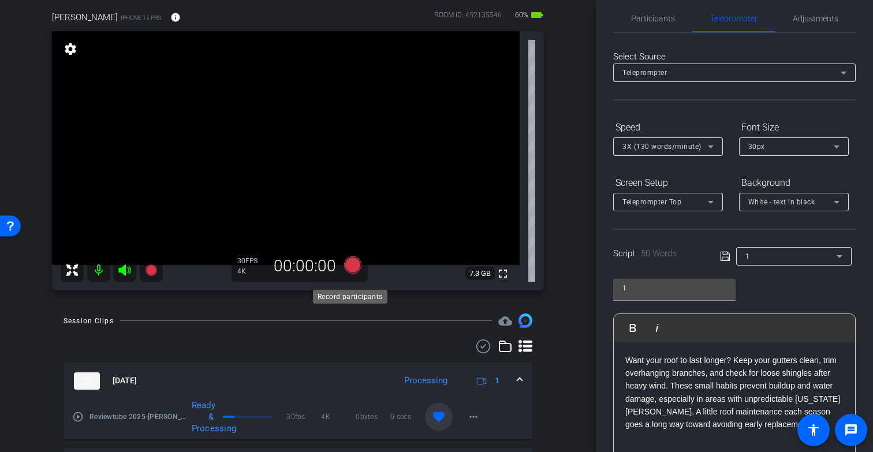
click at [345, 274] on icon at bounding box center [352, 264] width 17 height 17
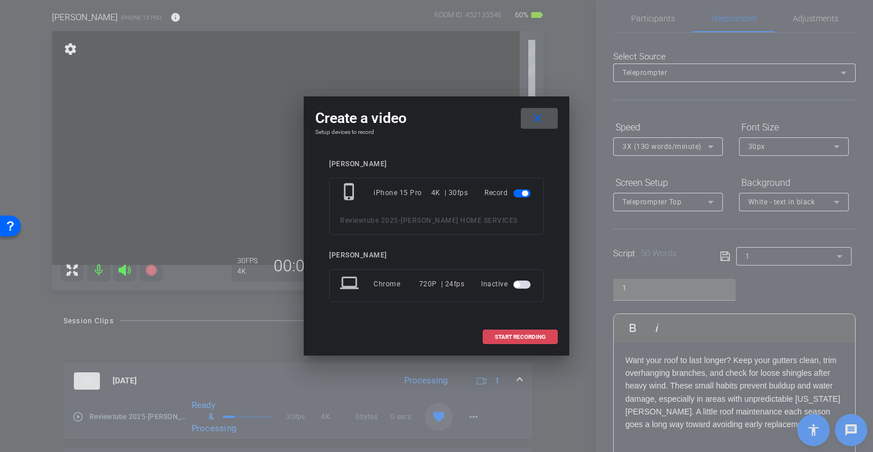
click at [516, 340] on span "START RECORDING" at bounding box center [520, 337] width 51 height 6
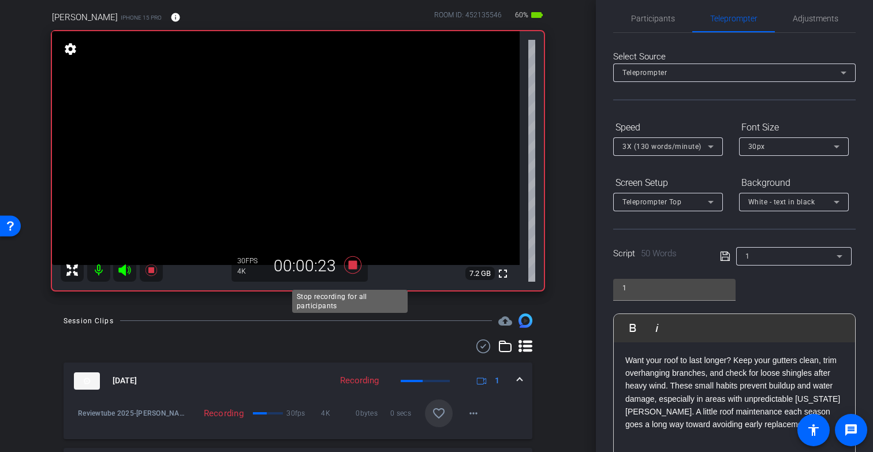
click at [351, 271] on icon at bounding box center [352, 264] width 17 height 17
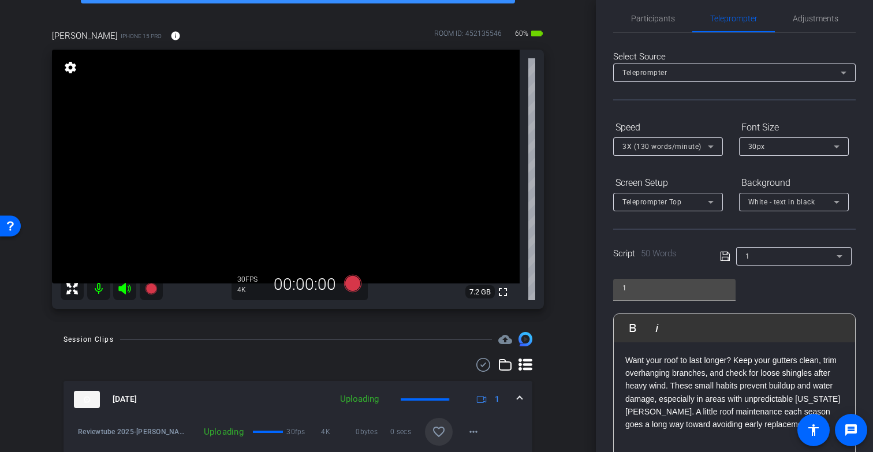
scroll to position [65, 0]
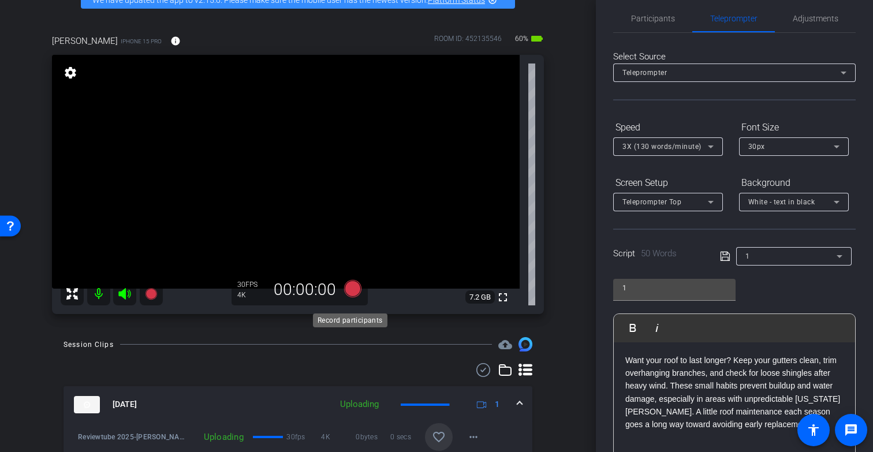
click at [348, 297] on icon at bounding box center [352, 288] width 17 height 17
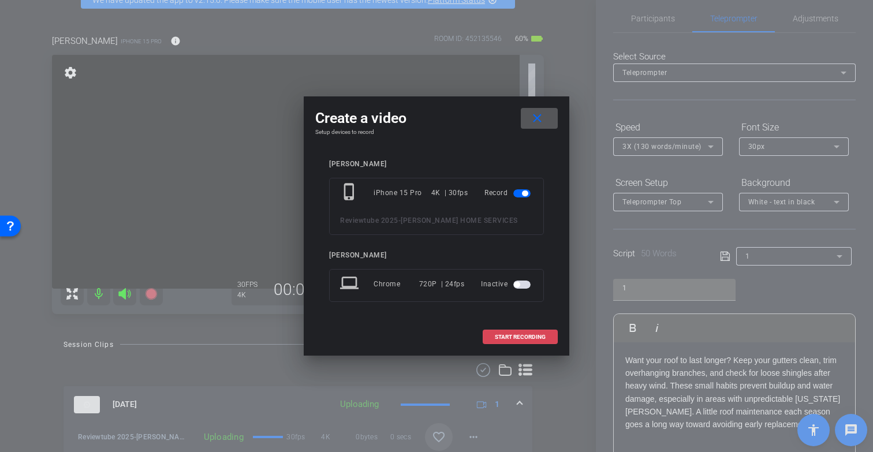
click at [498, 334] on span "START RECORDING" at bounding box center [520, 337] width 51 height 6
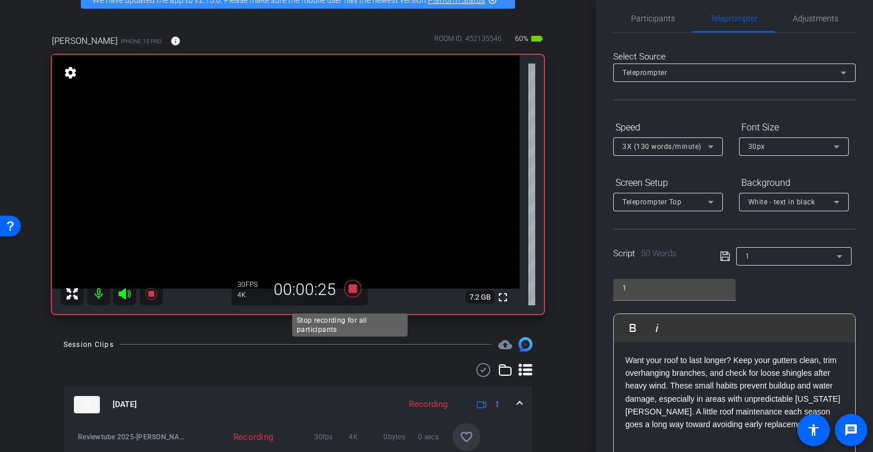
click at [351, 299] on icon at bounding box center [353, 288] width 28 height 21
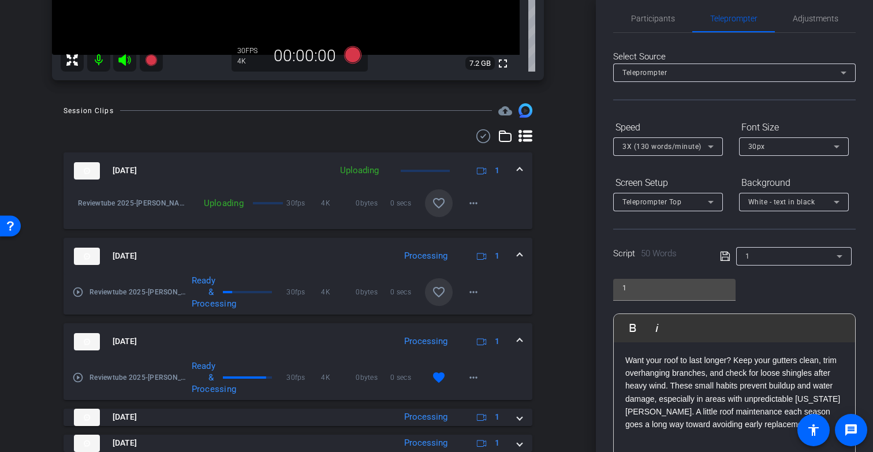
scroll to position [292, 0]
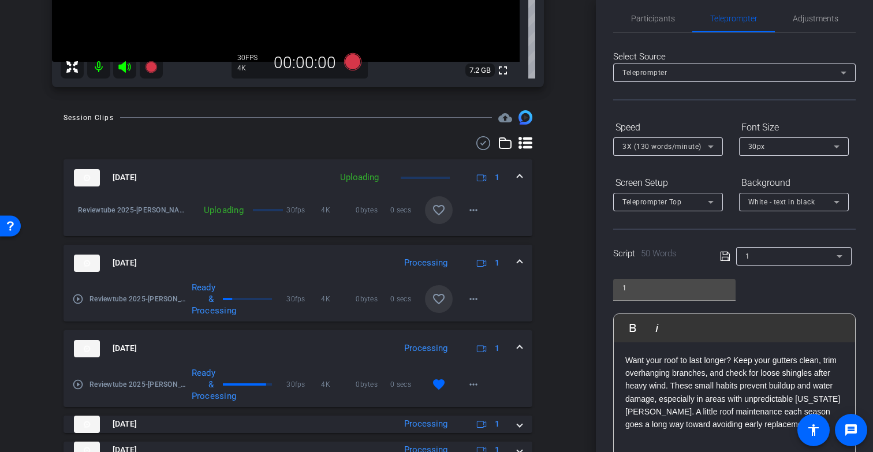
click at [434, 306] on mat-icon "favorite_border" at bounding box center [439, 299] width 14 height 14
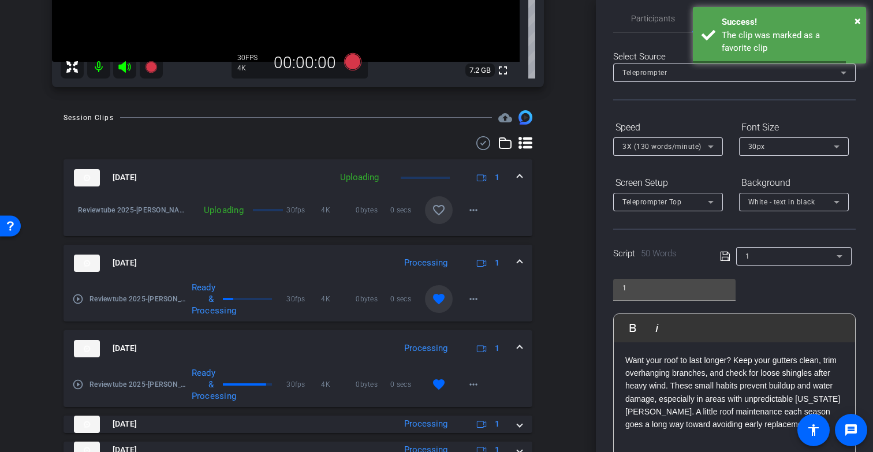
click at [432, 217] on mat-icon "favorite_border" at bounding box center [439, 210] width 14 height 14
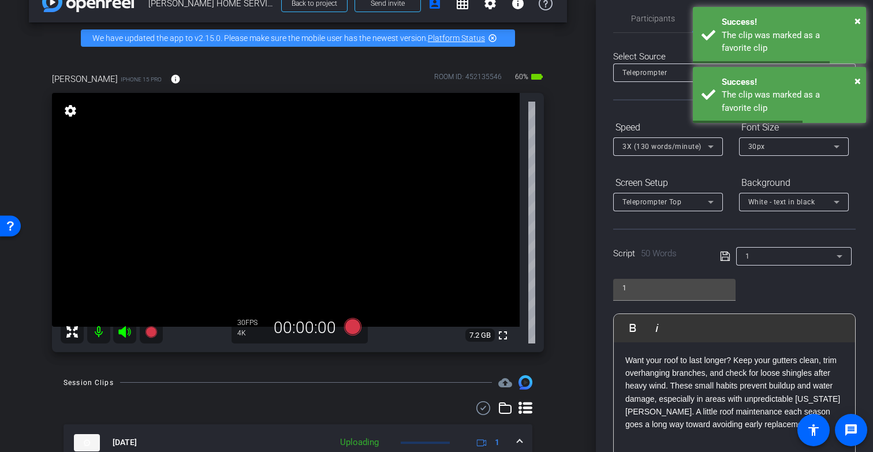
scroll to position [12, 0]
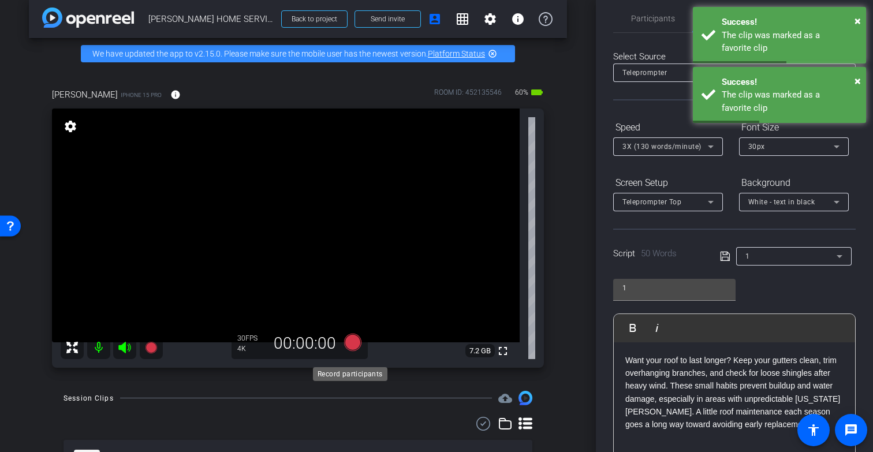
click at [352, 347] on icon at bounding box center [352, 342] width 17 height 17
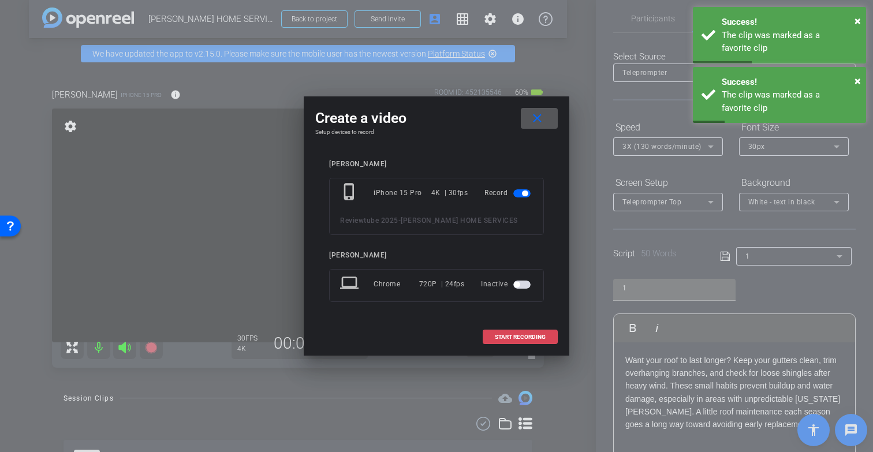
click at [536, 336] on span "START RECORDING" at bounding box center [520, 337] width 51 height 6
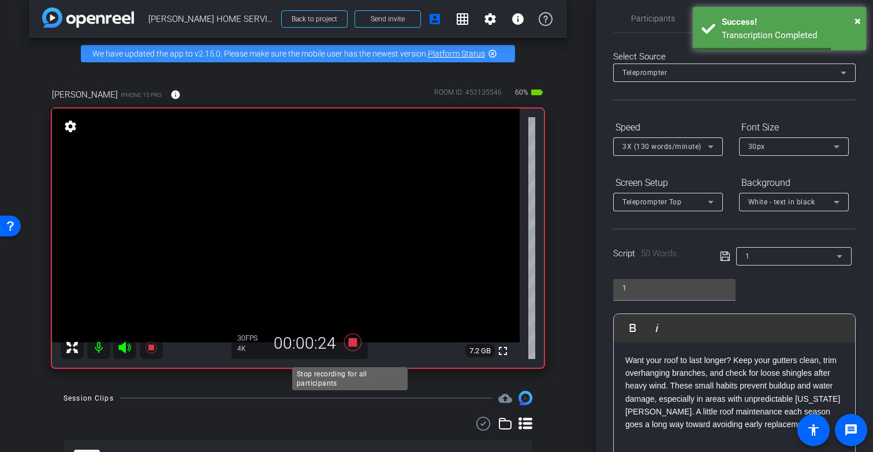
click at [349, 351] on icon at bounding box center [352, 342] width 17 height 17
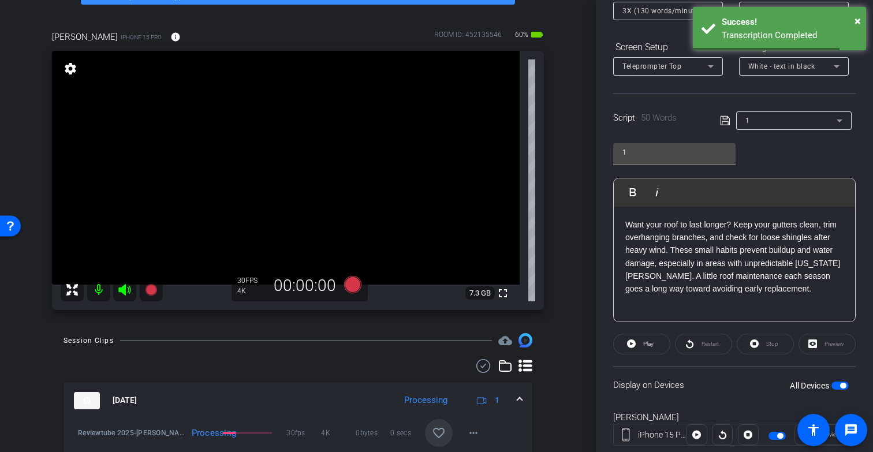
scroll to position [148, 0]
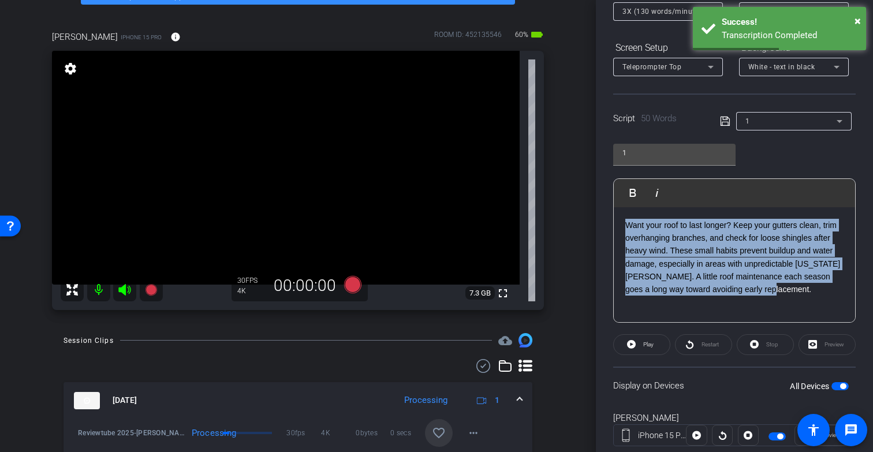
drag, startPoint x: 821, startPoint y: 292, endPoint x: 609, endPoint y: 220, distance: 223.4
click at [608, 220] on div "Participants Teleprompter Adjustments settings [PERSON_NAME] flip Director Ever…" at bounding box center [734, 226] width 277 height 452
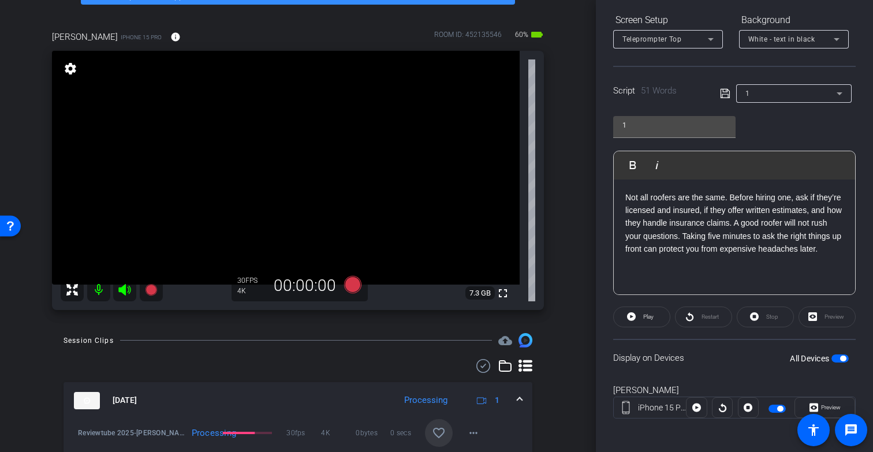
scroll to position [179, 0]
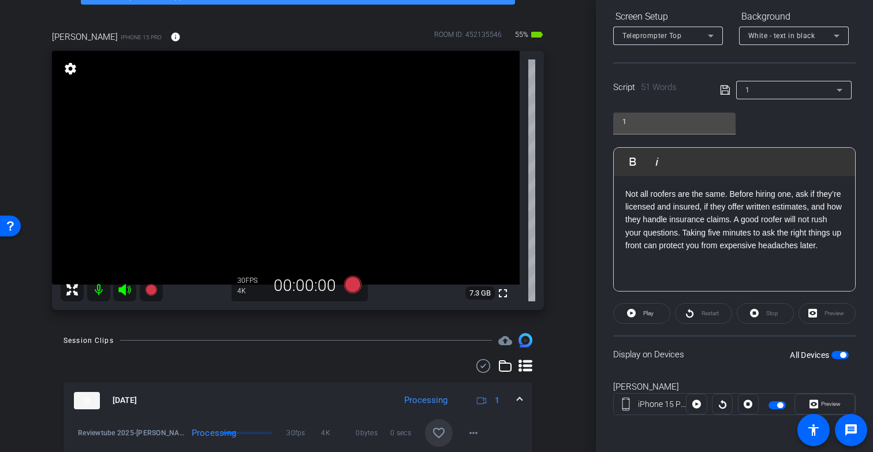
click at [840, 357] on span "button" at bounding box center [843, 355] width 6 height 6
click at [835, 357] on span "button" at bounding box center [840, 355] width 17 height 8
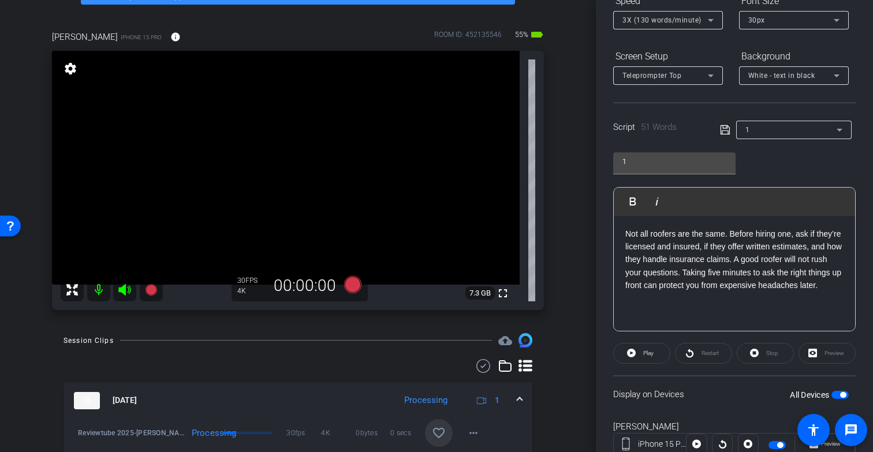
scroll to position [150, 0]
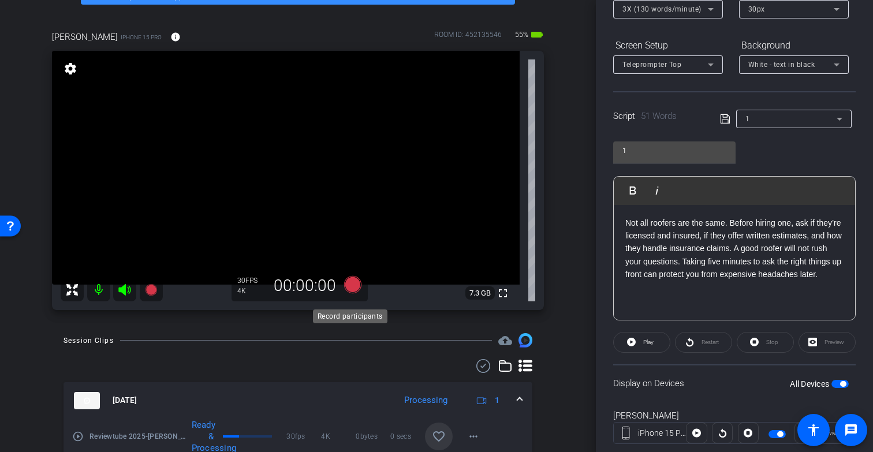
click at [351, 293] on icon at bounding box center [352, 284] width 17 height 17
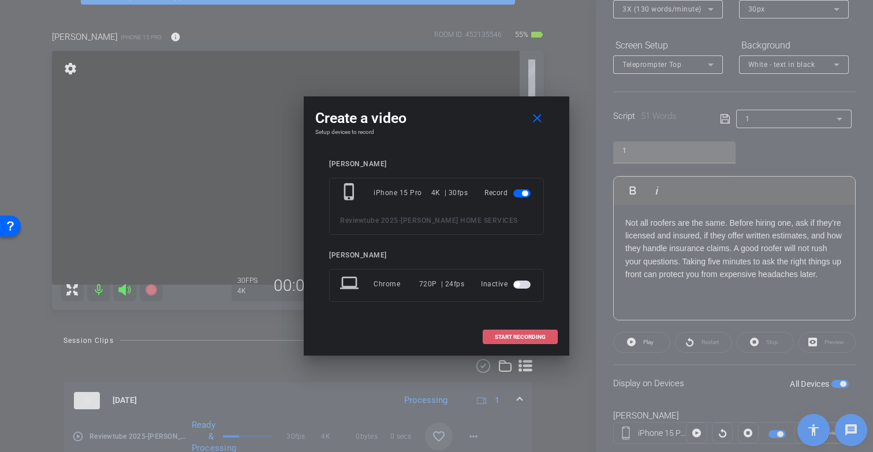
click at [512, 332] on span at bounding box center [520, 337] width 74 height 28
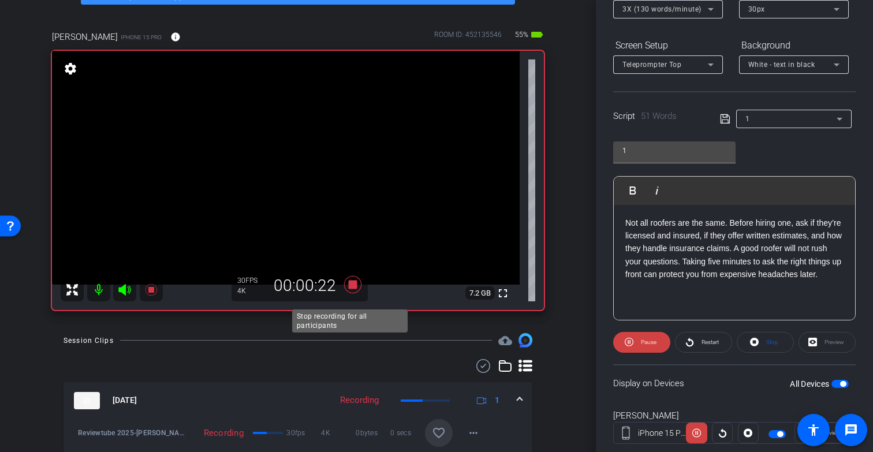
click at [348, 293] on icon at bounding box center [352, 284] width 17 height 17
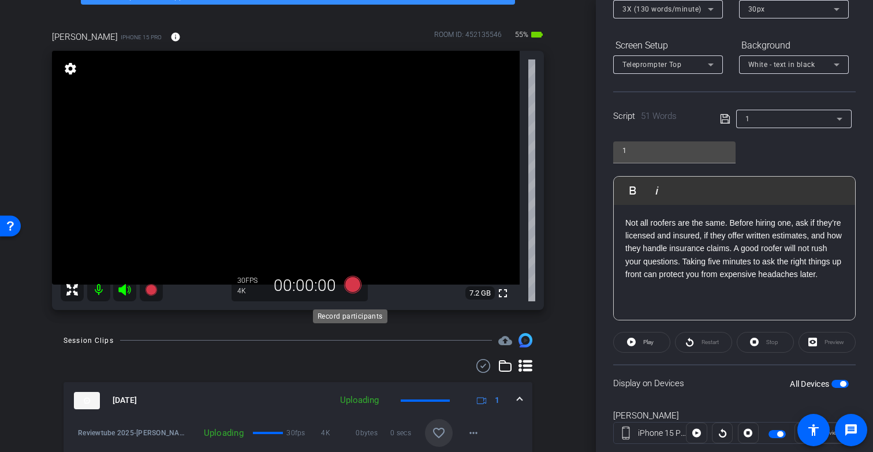
click at [348, 293] on icon at bounding box center [352, 284] width 17 height 17
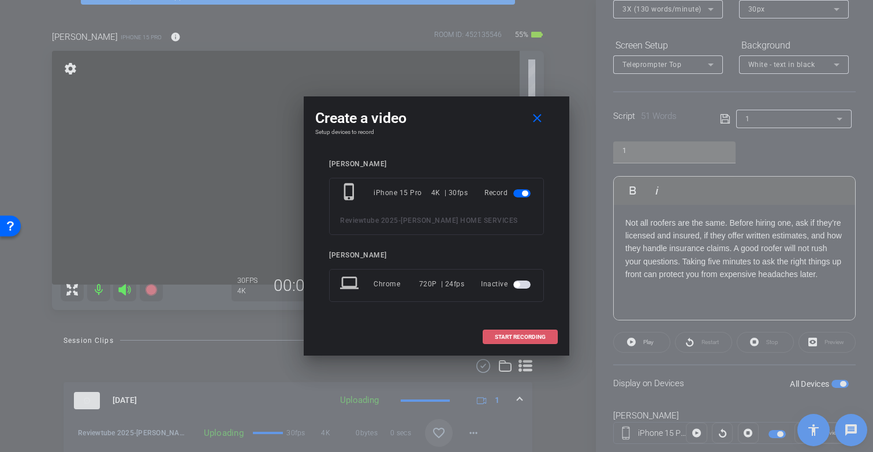
click at [524, 338] on span "START RECORDING" at bounding box center [520, 337] width 51 height 6
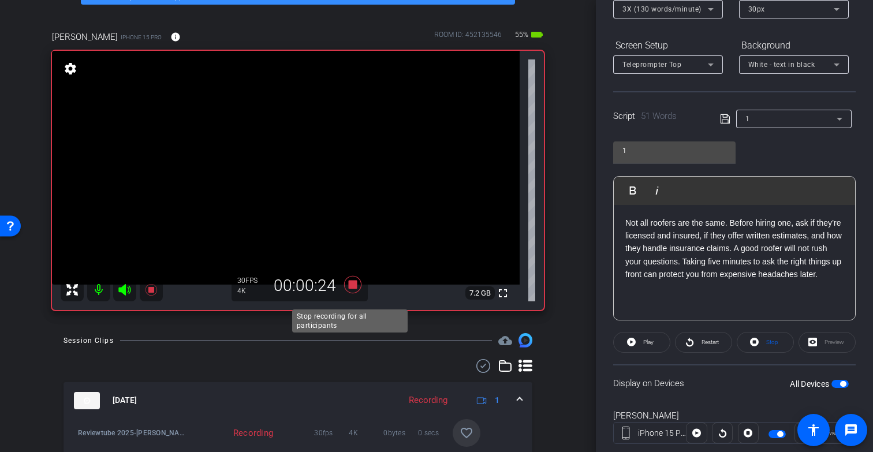
click at [348, 293] on icon at bounding box center [352, 284] width 17 height 17
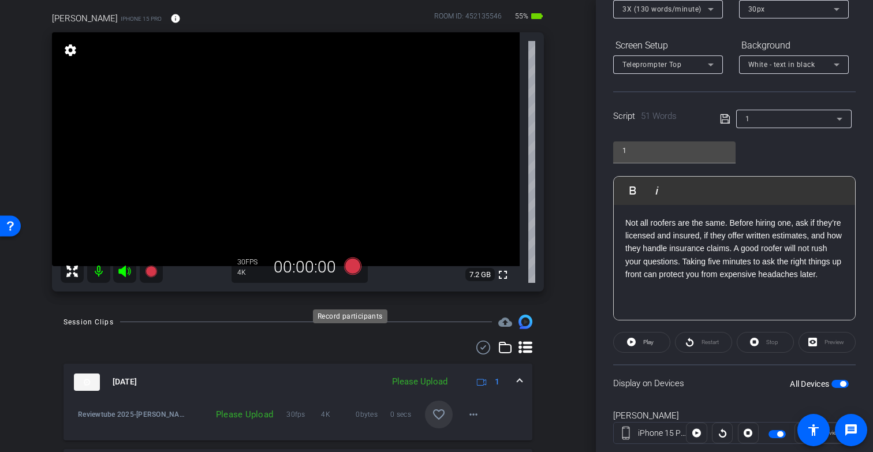
scroll to position [87, 0]
click at [349, 275] on icon at bounding box center [352, 266] width 17 height 17
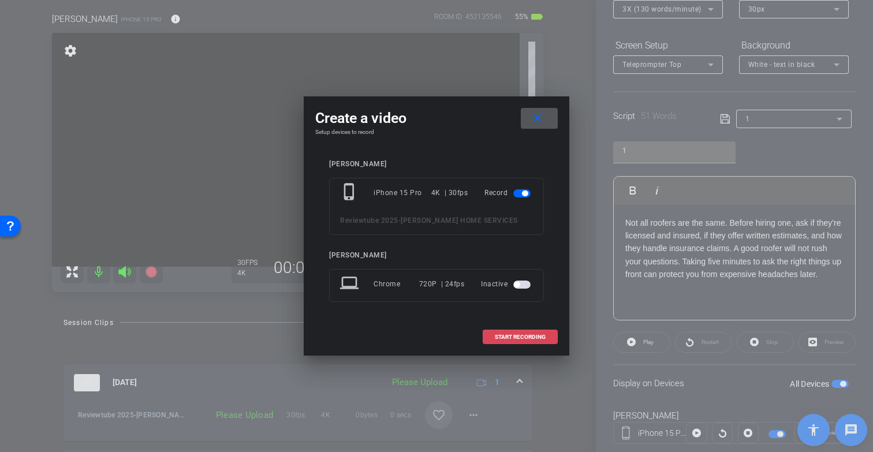
click at [534, 334] on span "START RECORDING" at bounding box center [520, 337] width 51 height 6
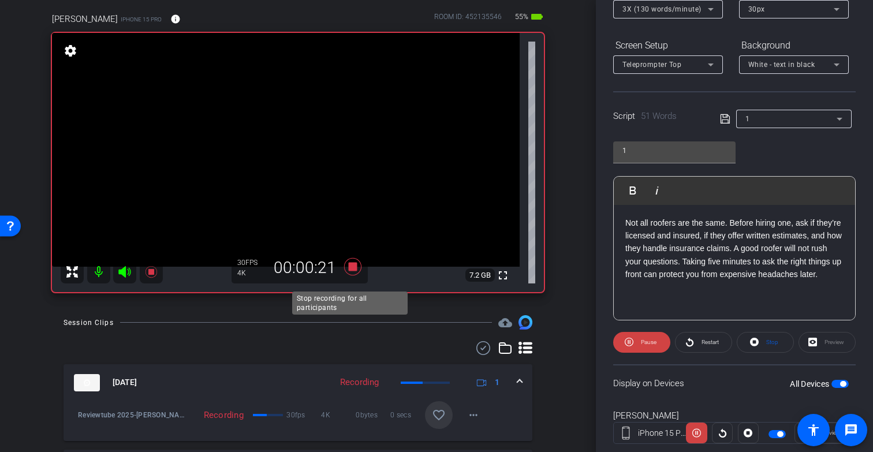
click at [345, 274] on icon at bounding box center [352, 266] width 17 height 17
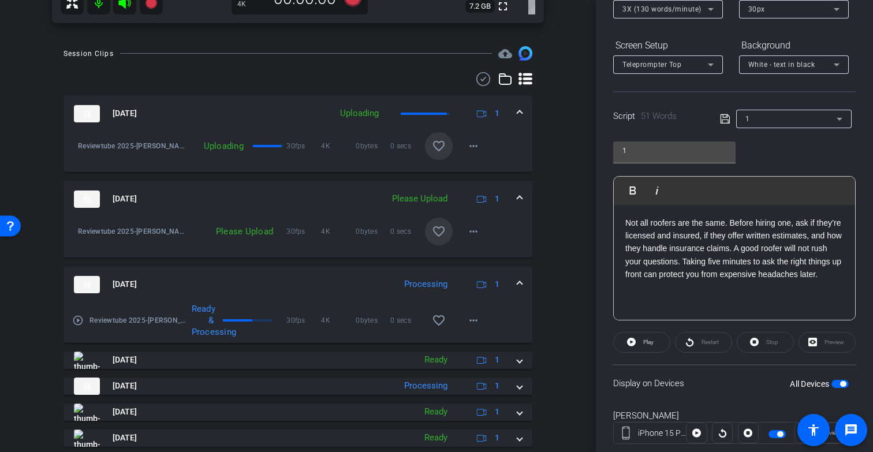
scroll to position [353, 0]
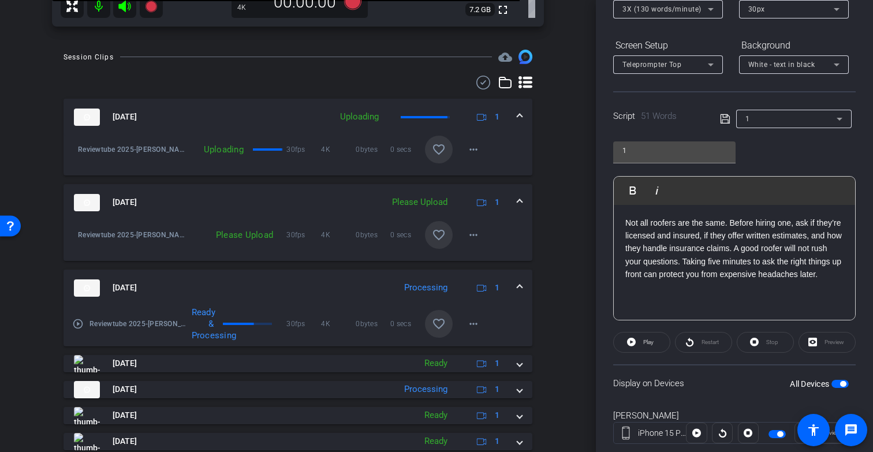
click at [432, 331] on mat-icon "favorite_border" at bounding box center [439, 324] width 14 height 14
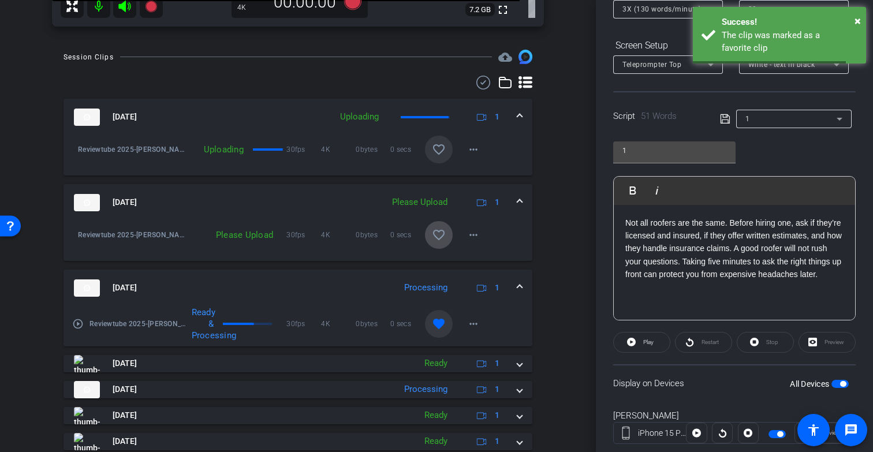
click at [432, 242] on mat-icon "favorite_border" at bounding box center [439, 235] width 14 height 14
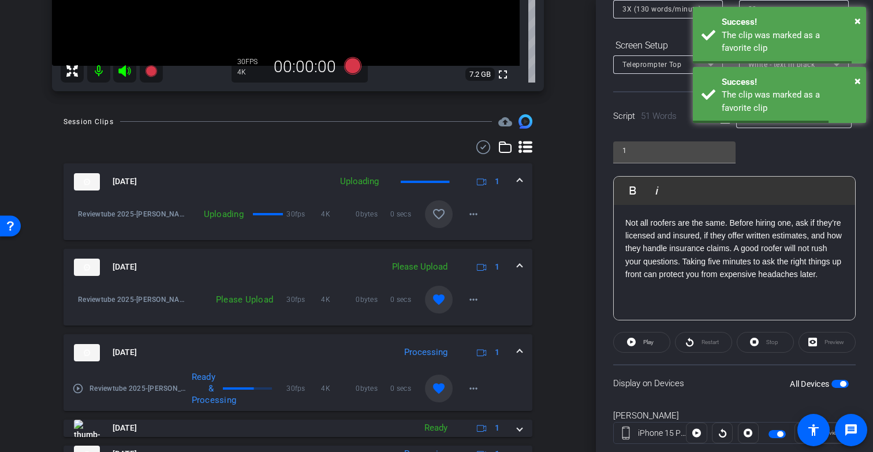
scroll to position [241, 0]
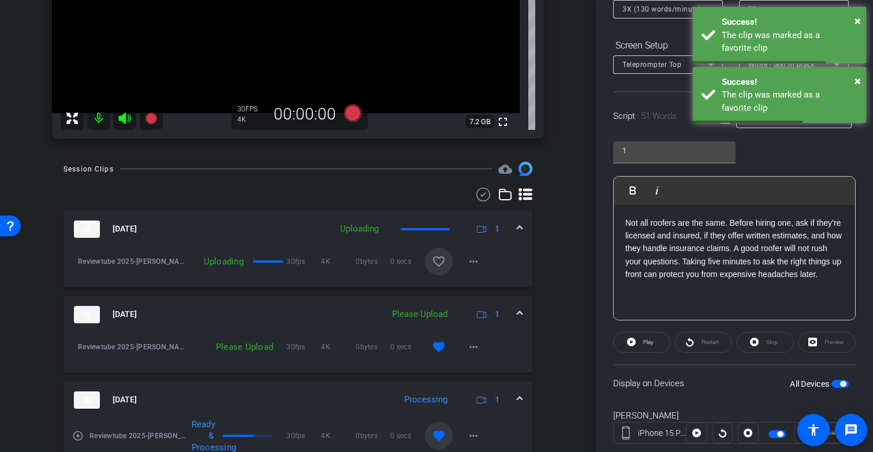
click at [434, 269] on mat-icon "favorite_border" at bounding box center [439, 262] width 14 height 14
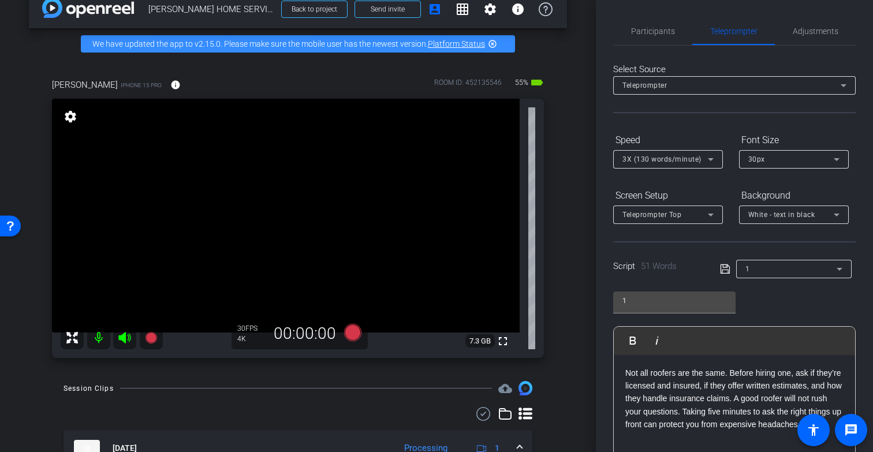
scroll to position [29, 0]
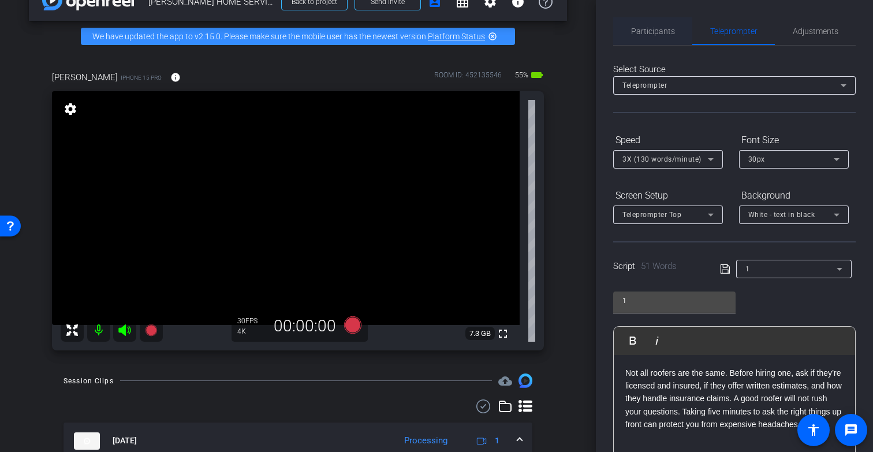
click at [659, 31] on span "Participants" at bounding box center [653, 31] width 44 height 8
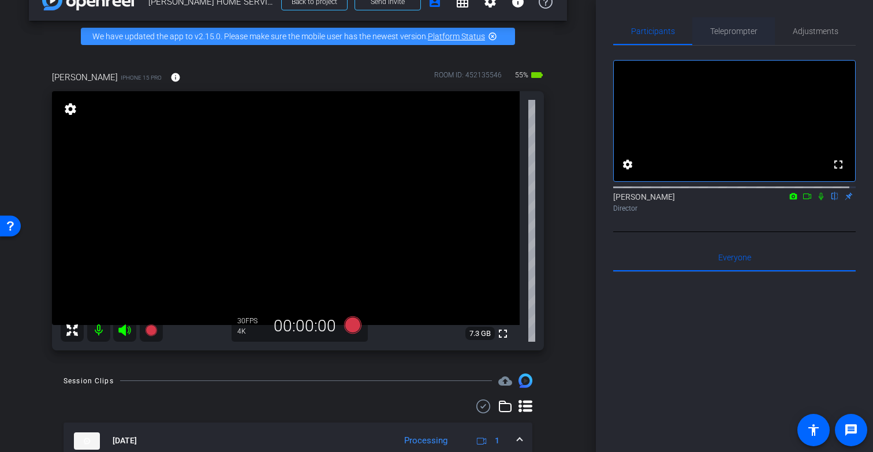
click at [732, 28] on span "Teleprompter" at bounding box center [733, 31] width 47 height 8
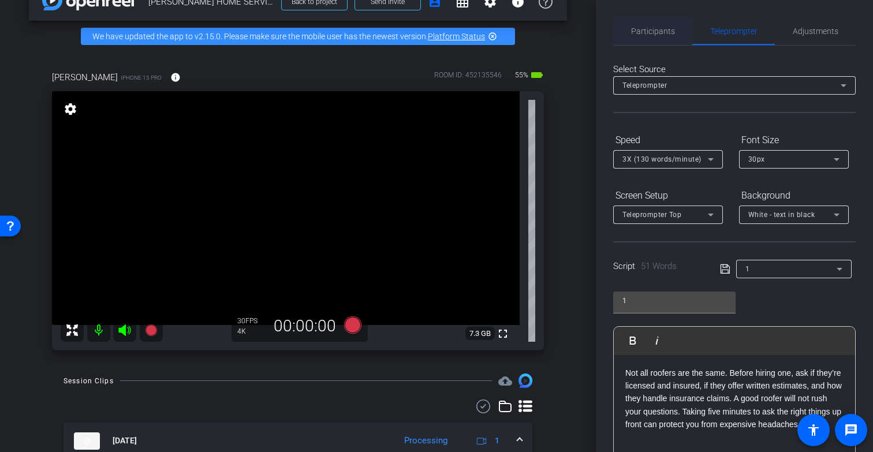
click at [657, 28] on span "Participants" at bounding box center [653, 31] width 44 height 8
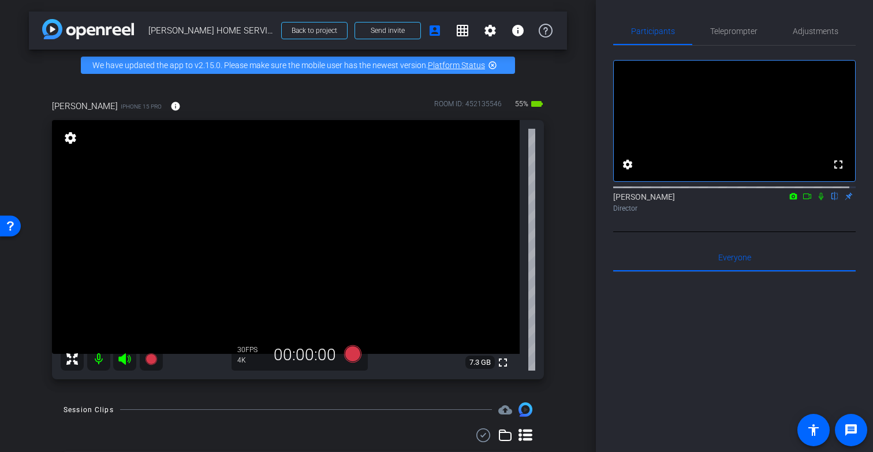
scroll to position [1, 0]
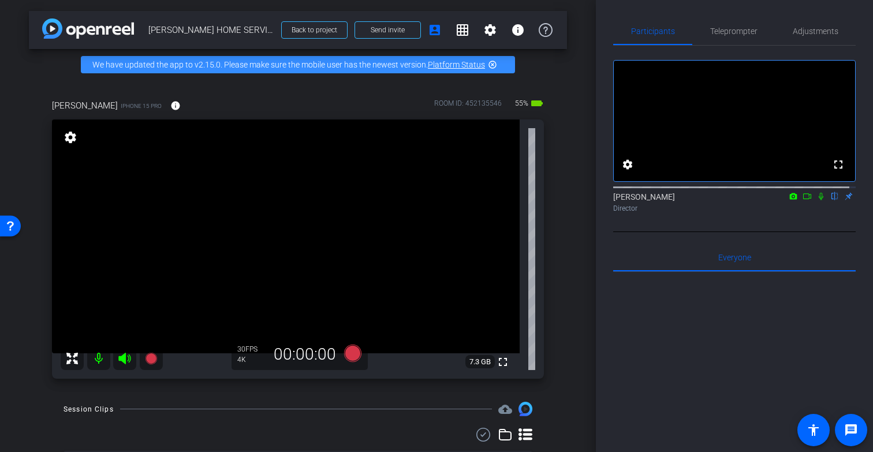
click at [803, 200] on icon at bounding box center [807, 196] width 9 height 8
click at [830, 200] on icon at bounding box center [834, 196] width 9 height 8
click at [818, 199] on icon at bounding box center [821, 196] width 6 height 6
click at [817, 200] on icon at bounding box center [821, 196] width 9 height 8
click at [805, 200] on icon at bounding box center [807, 196] width 9 height 8
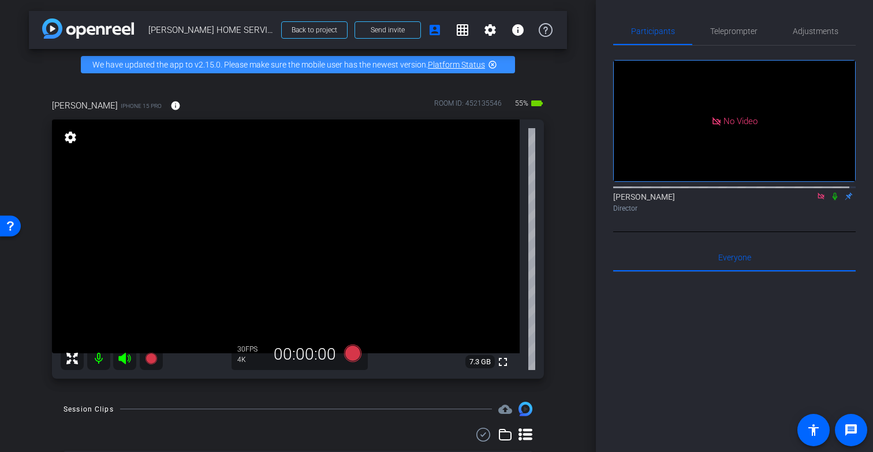
click at [830, 200] on icon at bounding box center [834, 196] width 9 height 8
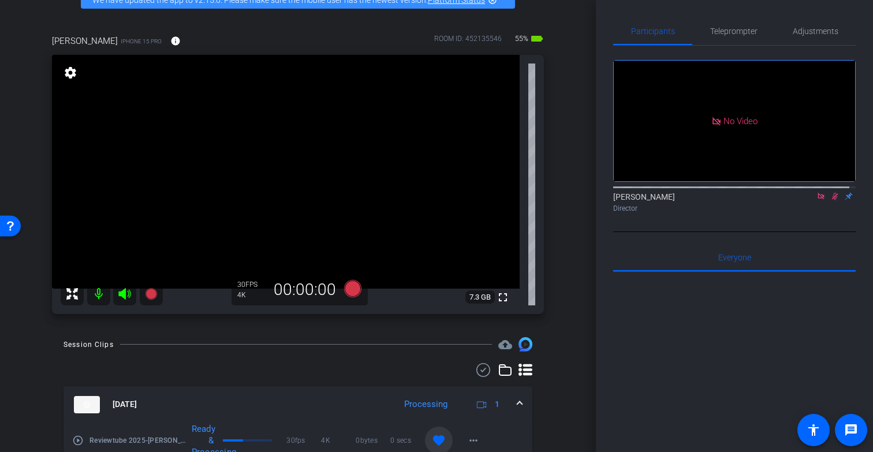
scroll to position [0, 0]
